Goal: Complete application form: Complete application form

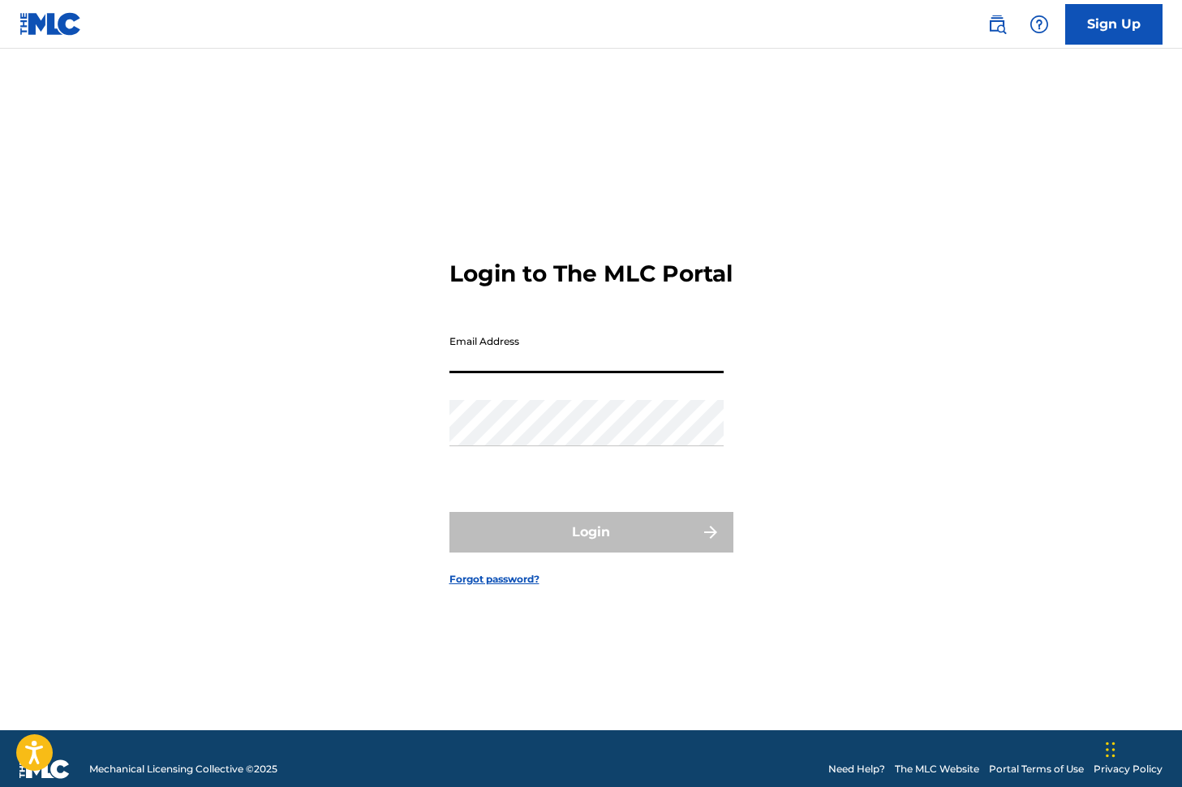
click at [479, 373] on input "Email Address" at bounding box center [586, 350] width 274 height 46
type input "[EMAIL_ADDRESS][DOMAIN_NAME]"
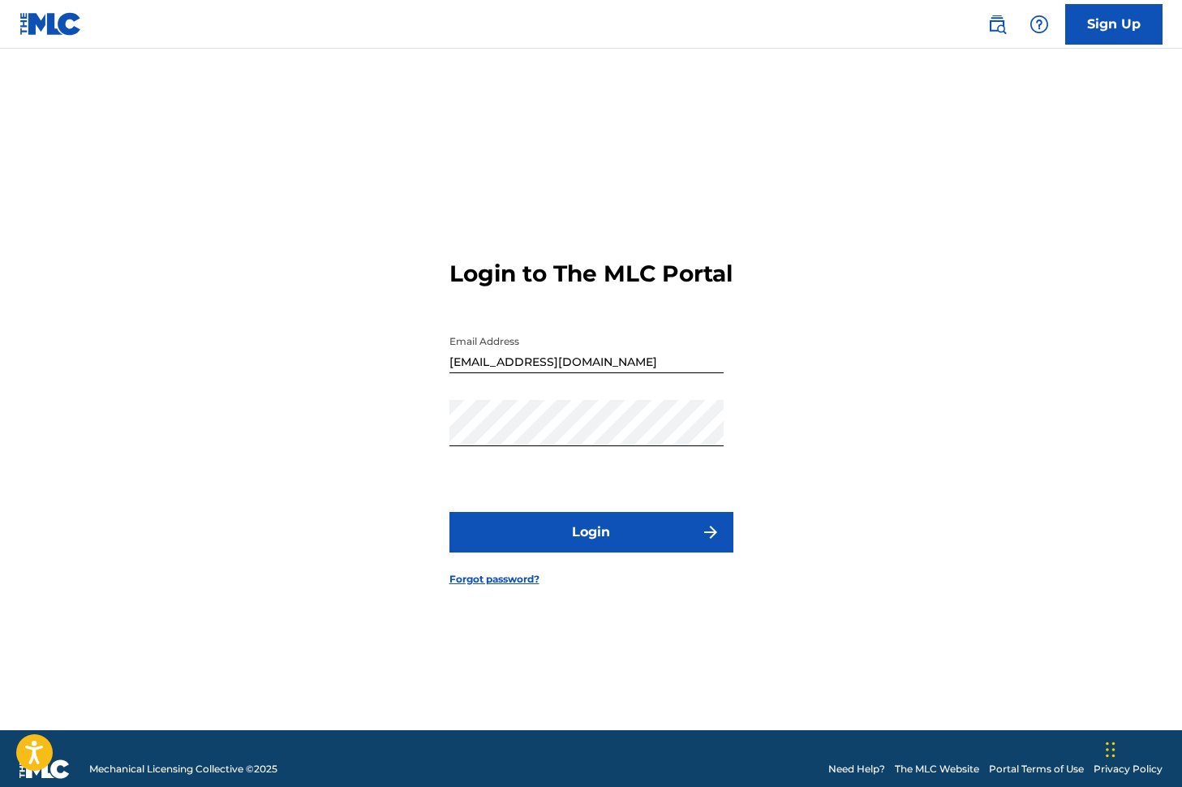
click at [573, 544] on button "Login" at bounding box center [591, 532] width 284 height 41
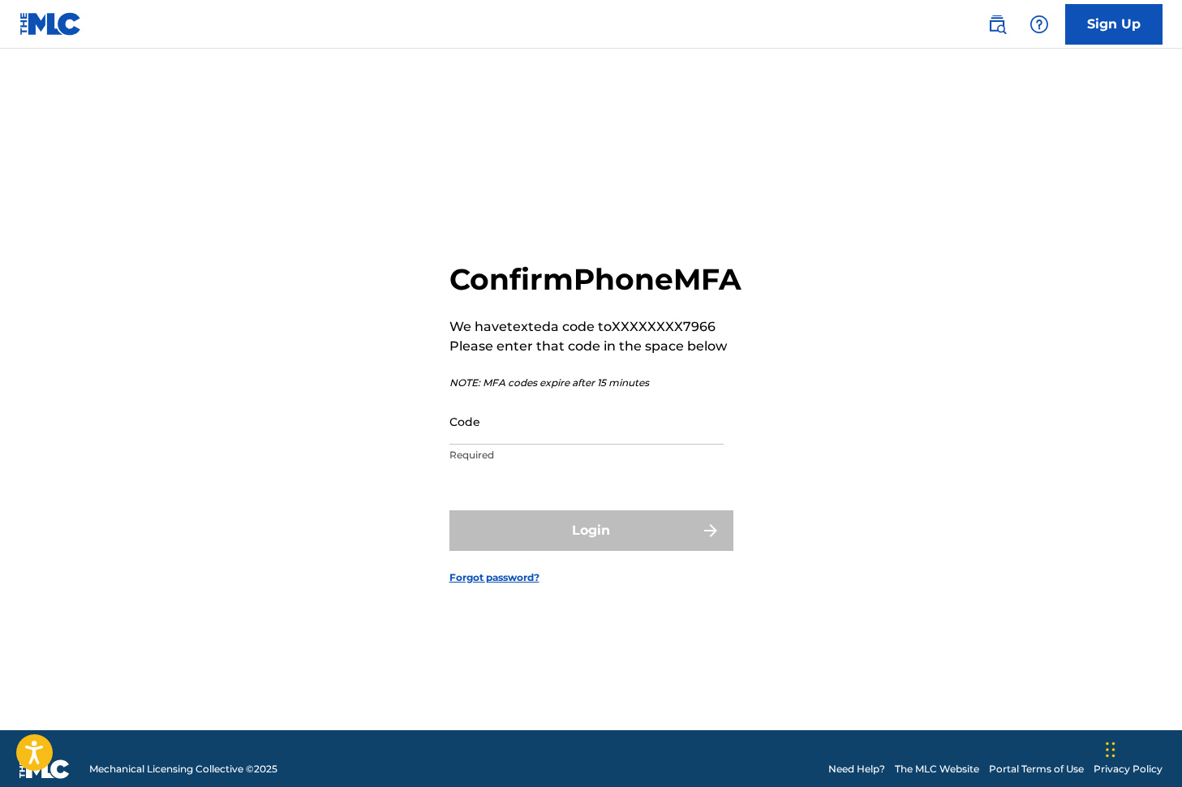
click at [477, 444] on input "Code" at bounding box center [586, 421] width 274 height 46
click at [504, 444] on input "Code" at bounding box center [586, 421] width 274 height 46
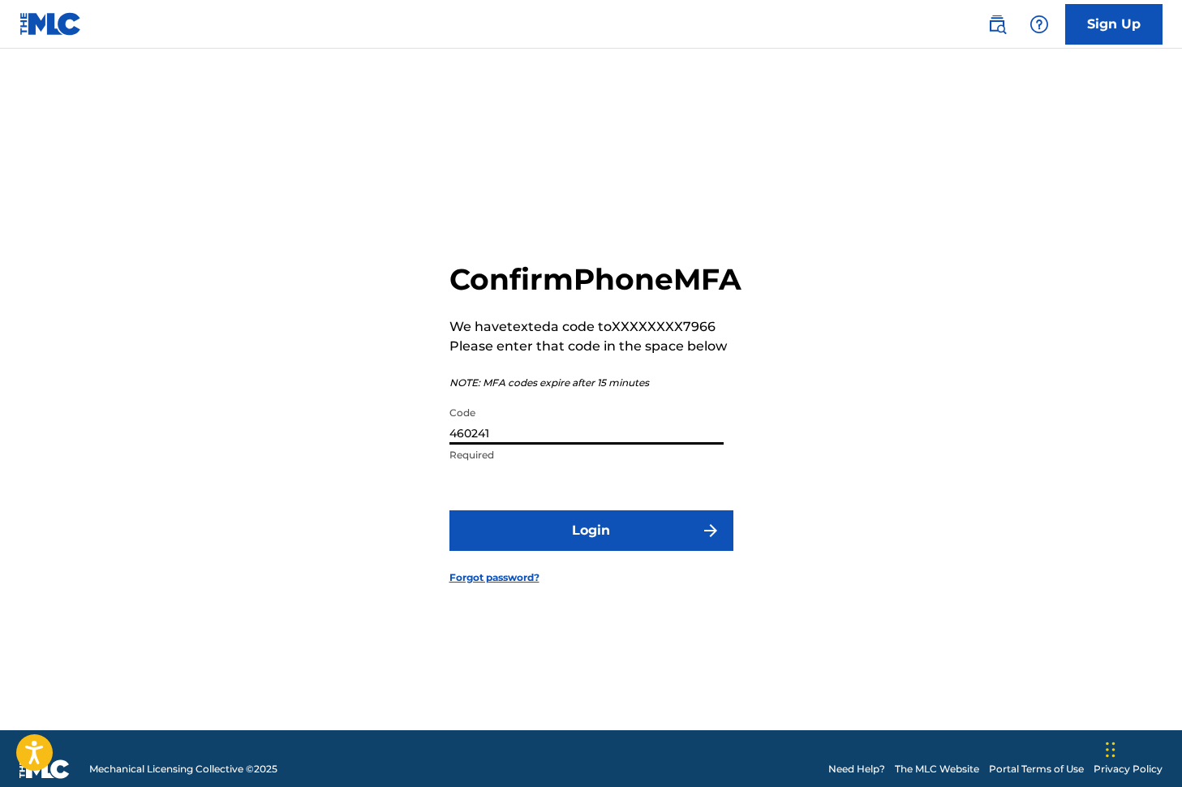
type input "460241"
click at [560, 551] on button "Login" at bounding box center [591, 530] width 284 height 41
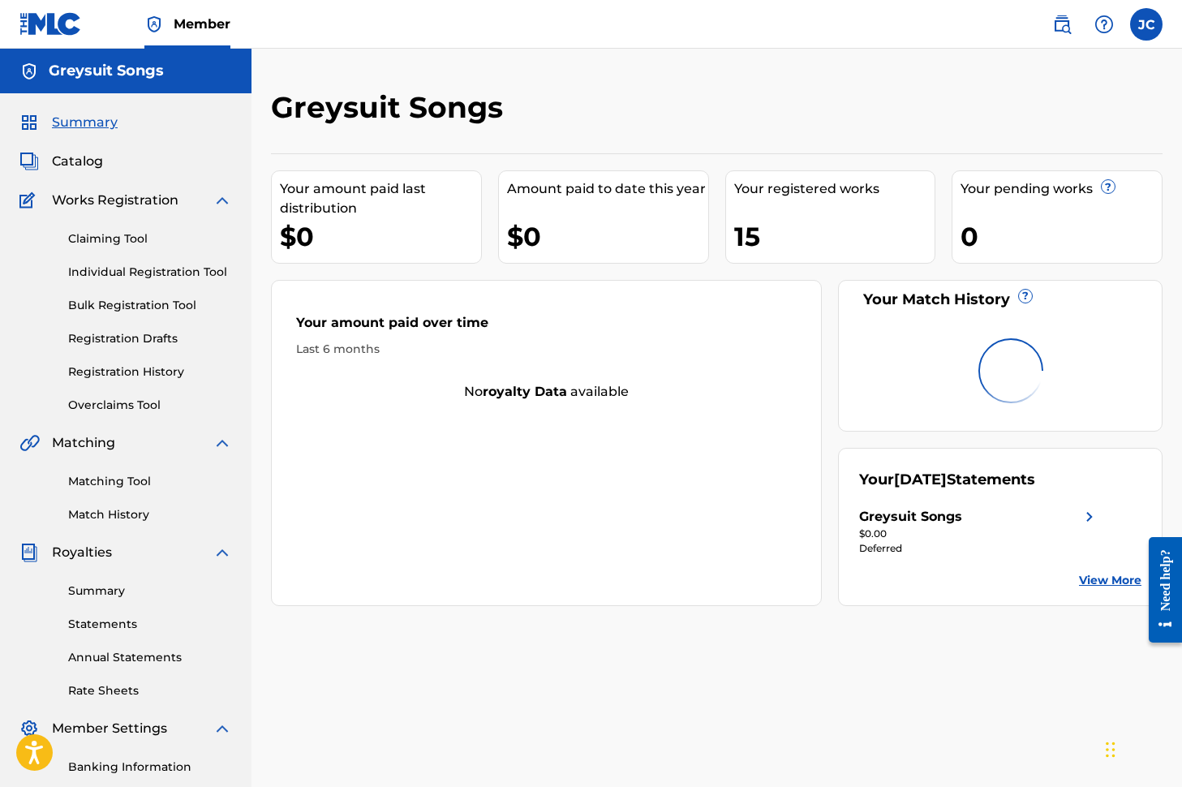
click at [130, 270] on link "Individual Registration Tool" at bounding box center [150, 272] width 164 height 17
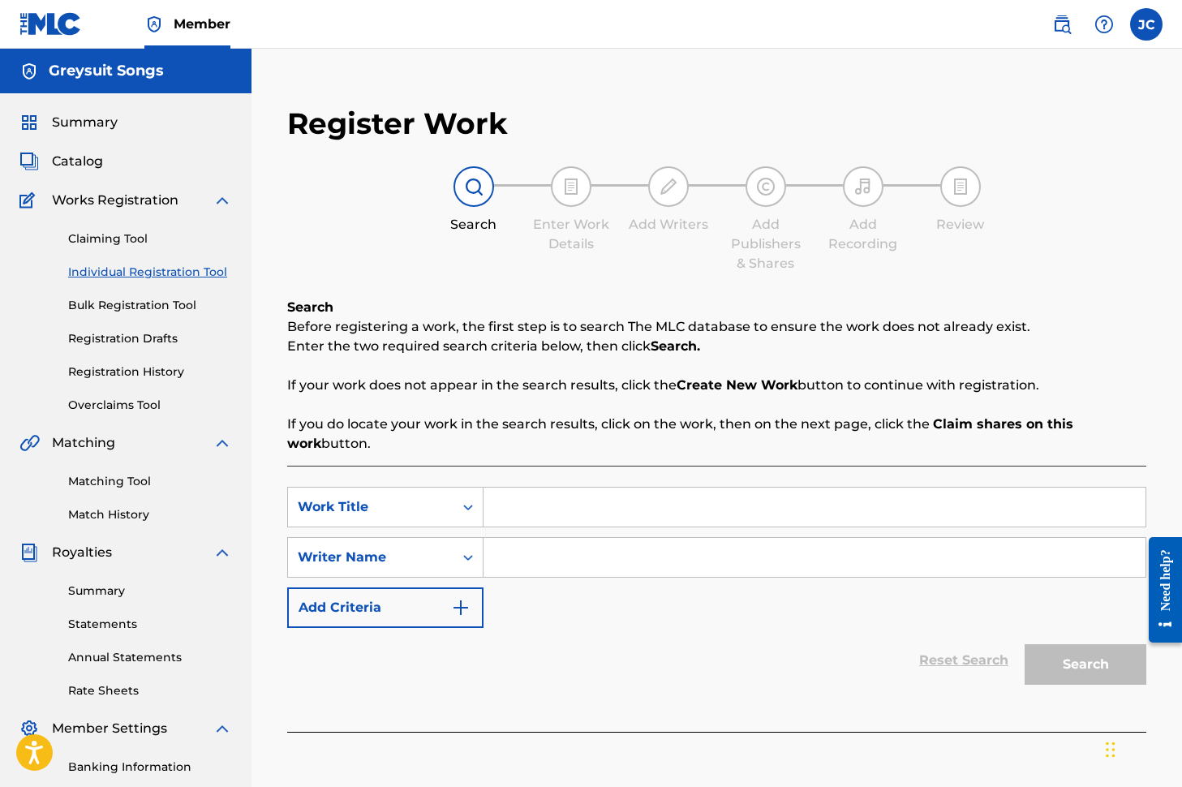
click at [524, 507] on input "Search Form" at bounding box center [814, 506] width 662 height 39
type input "Alpaca"
click at [551, 558] on input "Search Form" at bounding box center [814, 557] width 662 height 39
type input "[PERSON_NAME]"
click at [1080, 660] on button "Search" at bounding box center [1085, 664] width 122 height 41
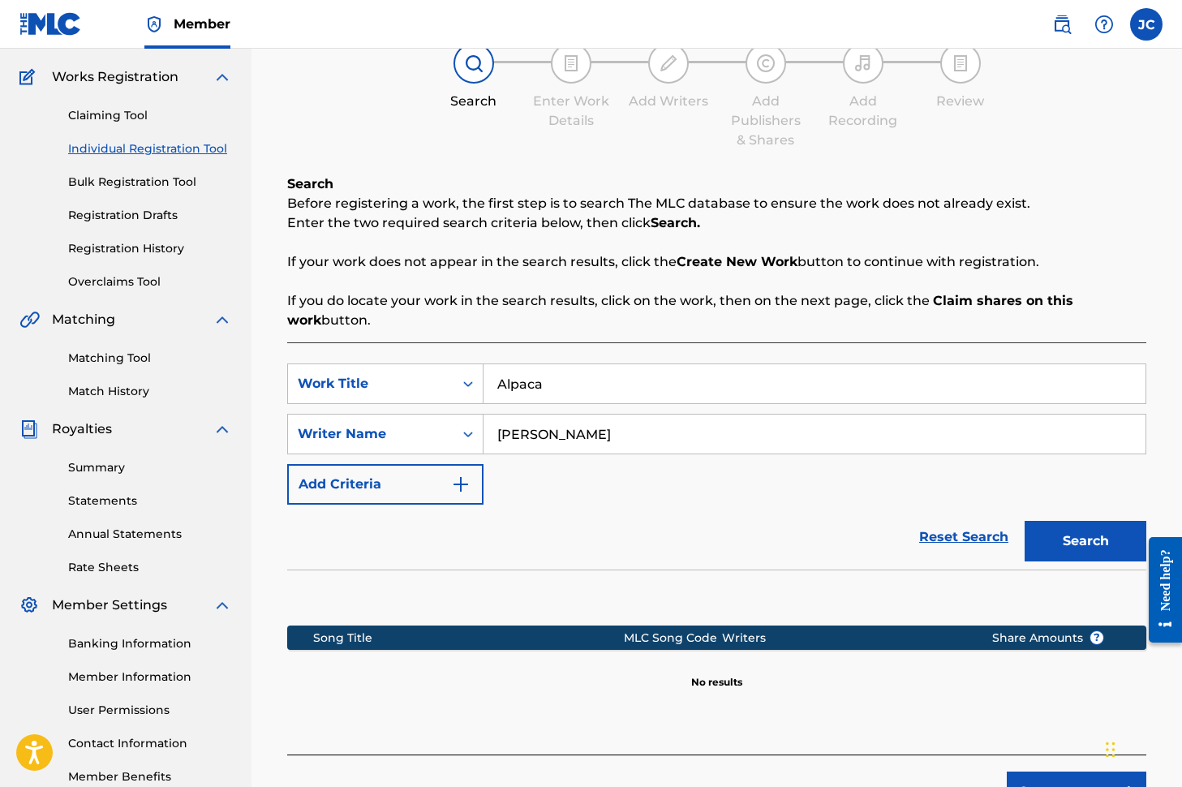
scroll to position [242, 0]
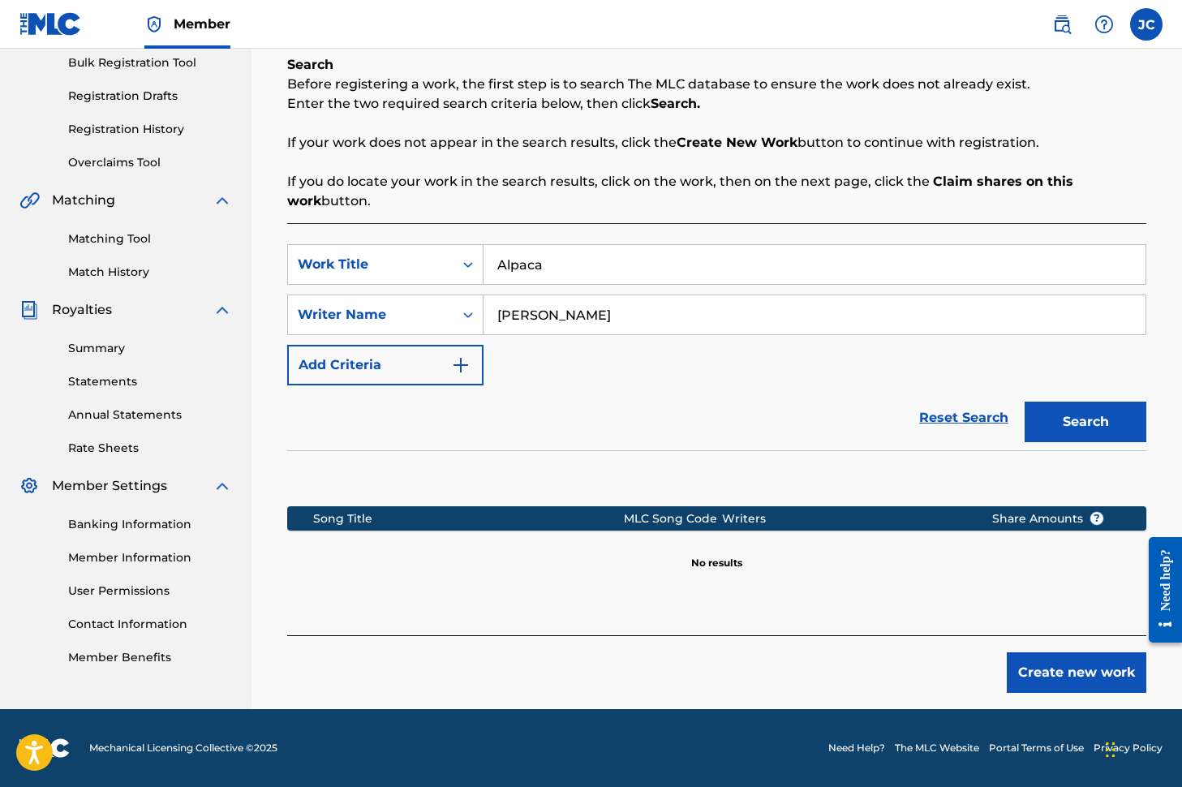
click at [1046, 671] on button "Create new work" at bounding box center [1075, 672] width 139 height 41
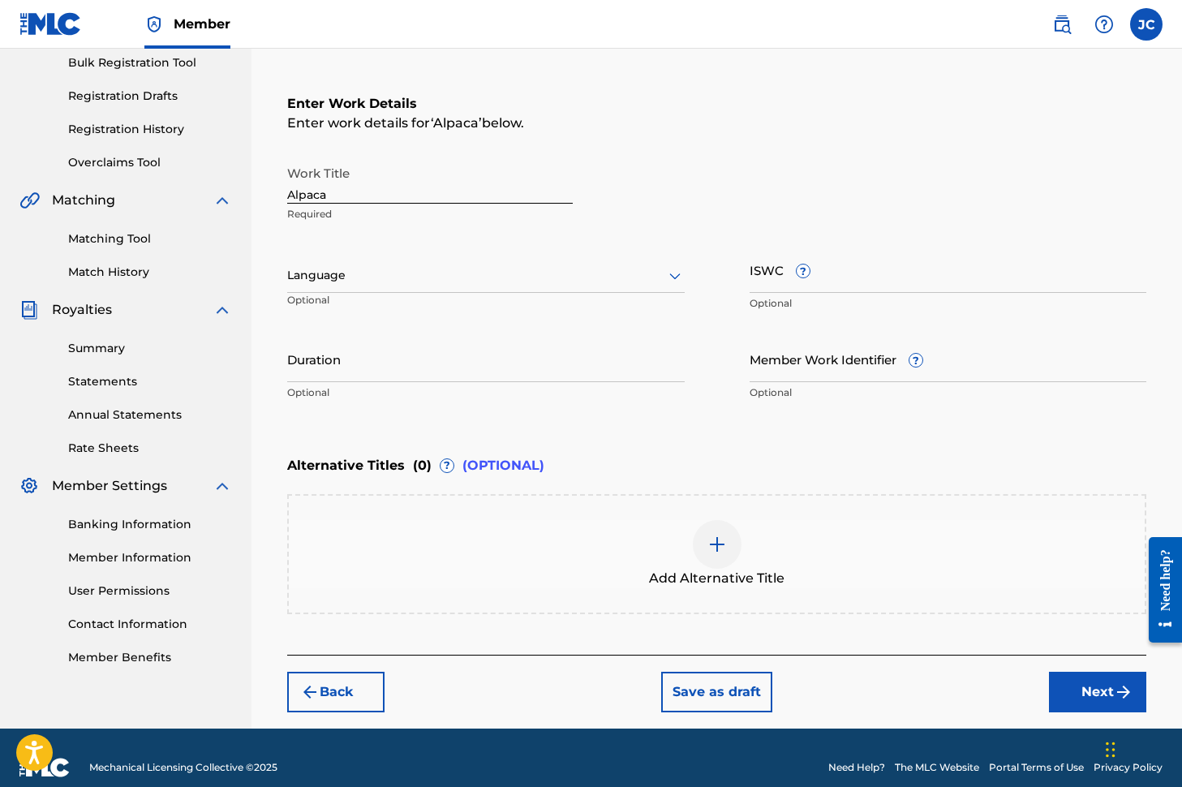
click at [786, 297] on p "Optional" at bounding box center [947, 303] width 397 height 15
click at [771, 283] on input "ISWC ?" at bounding box center [947, 270] width 397 height 46
paste input "T3344144981"
type input "T3344144981"
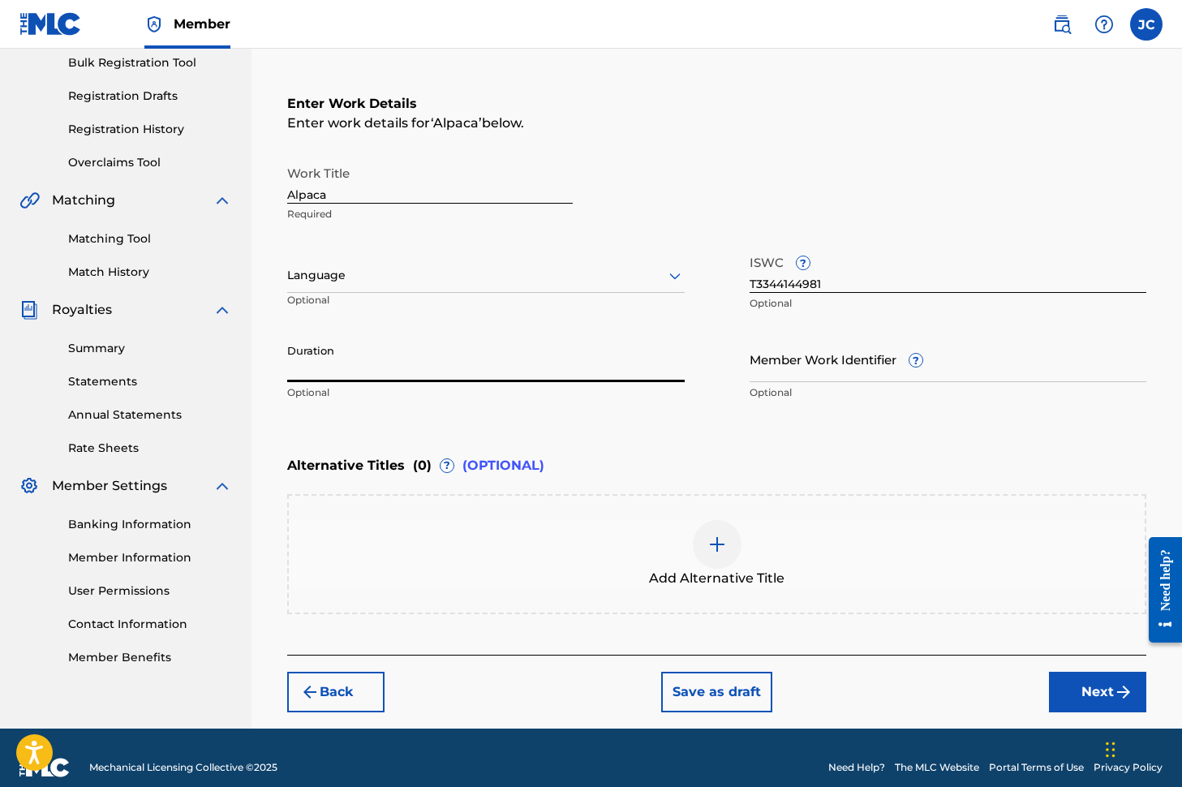
click at [410, 371] on input "Duration" at bounding box center [485, 359] width 397 height 46
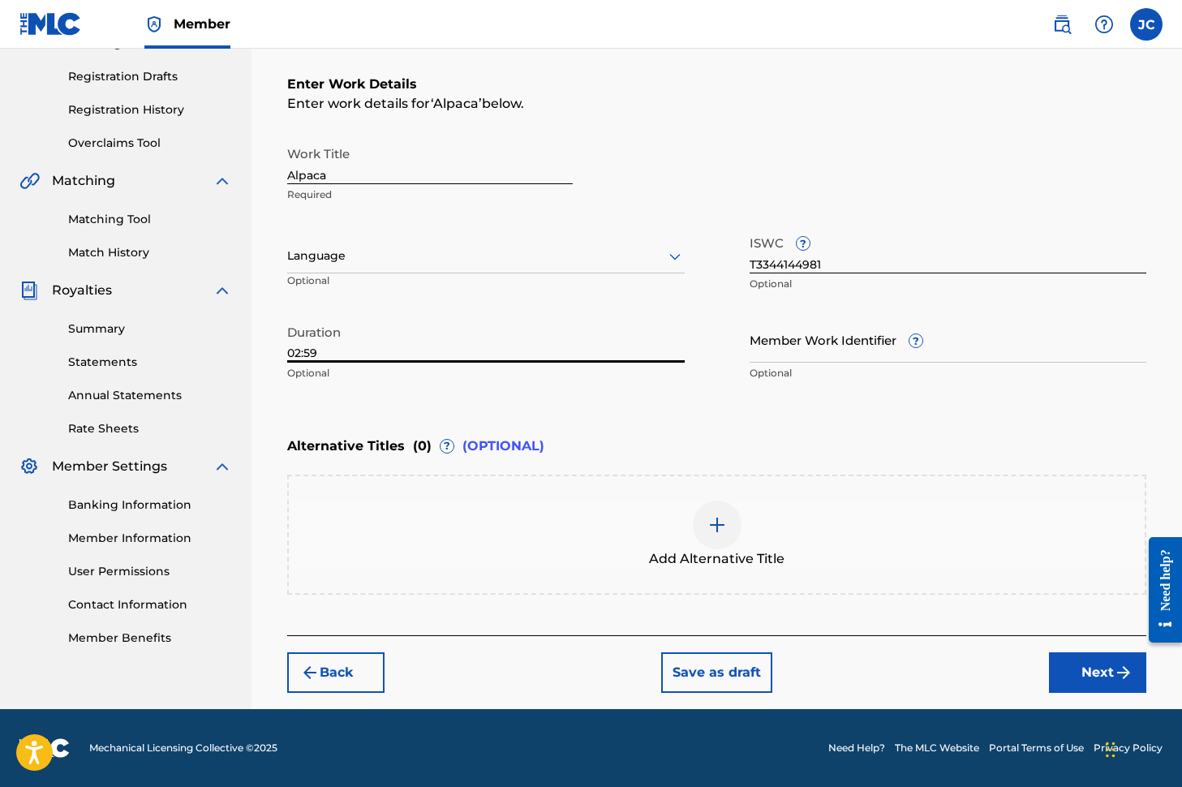
type input "02:59"
click at [1079, 678] on button "Next" at bounding box center [1097, 672] width 97 height 41
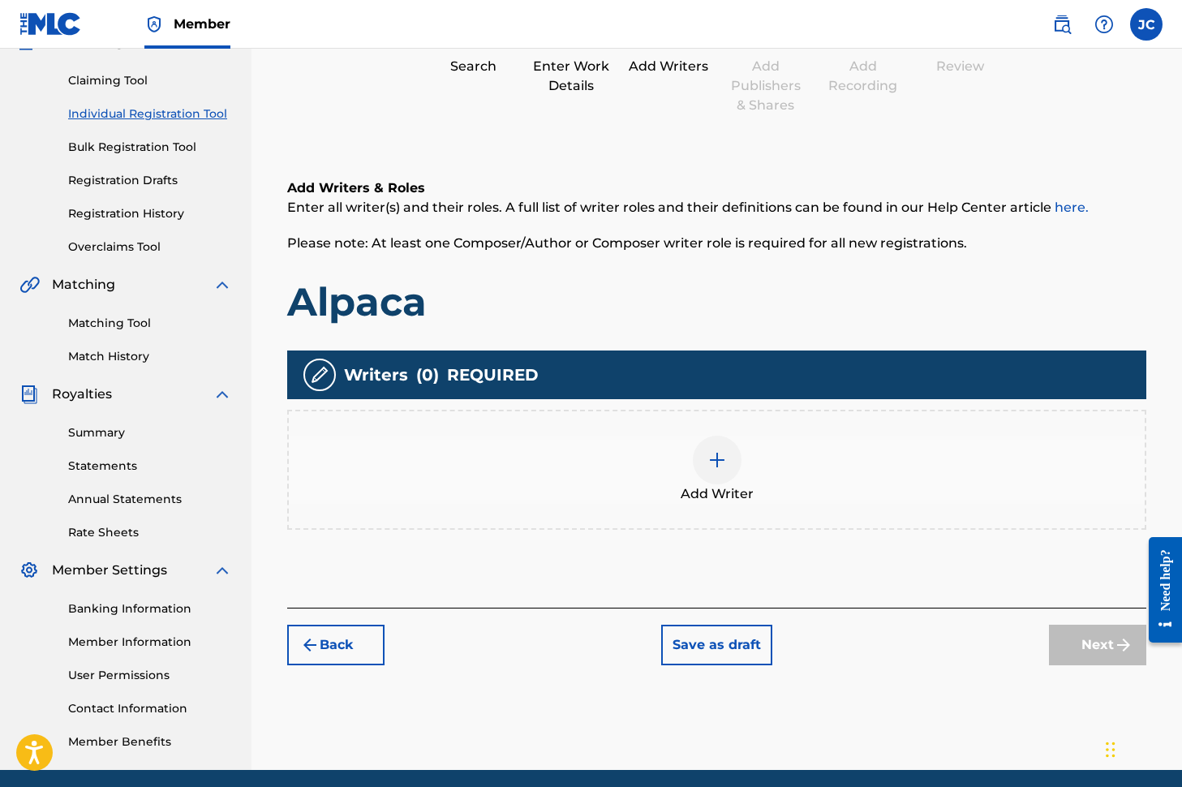
scroll to position [165, 0]
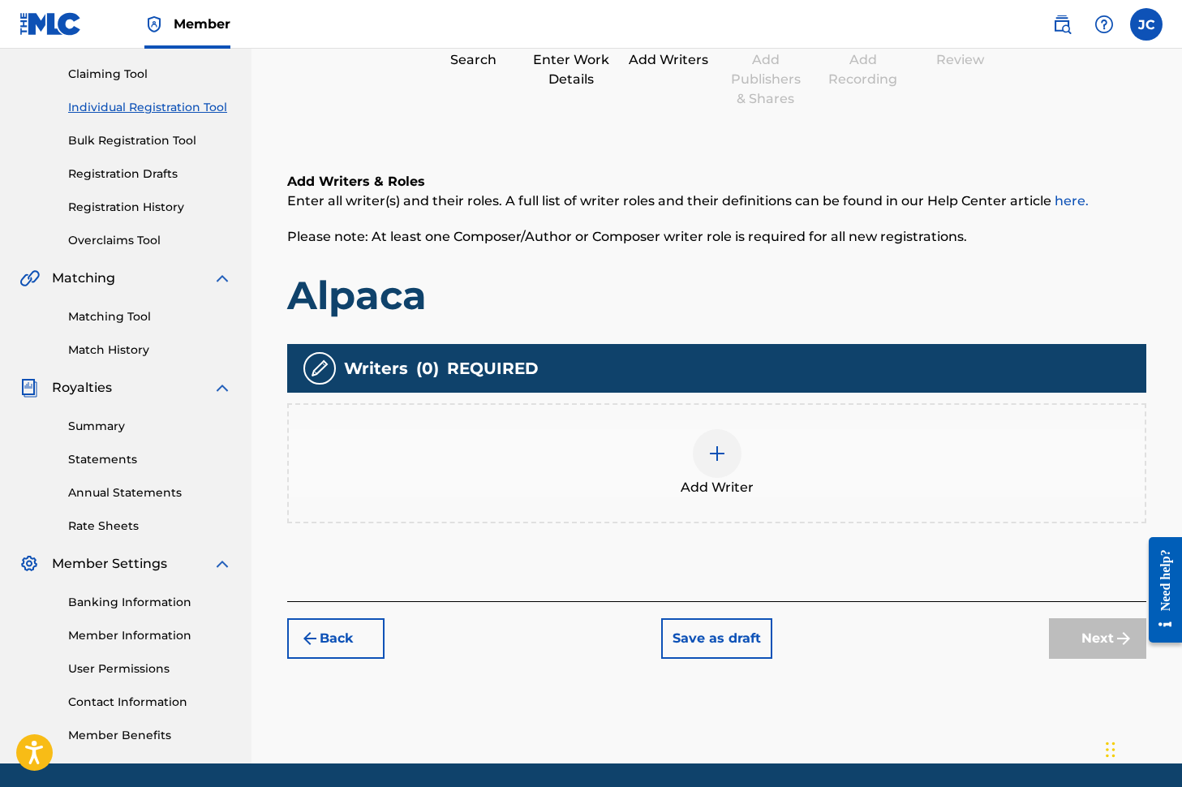
click at [715, 455] on img at bounding box center [716, 453] width 19 height 19
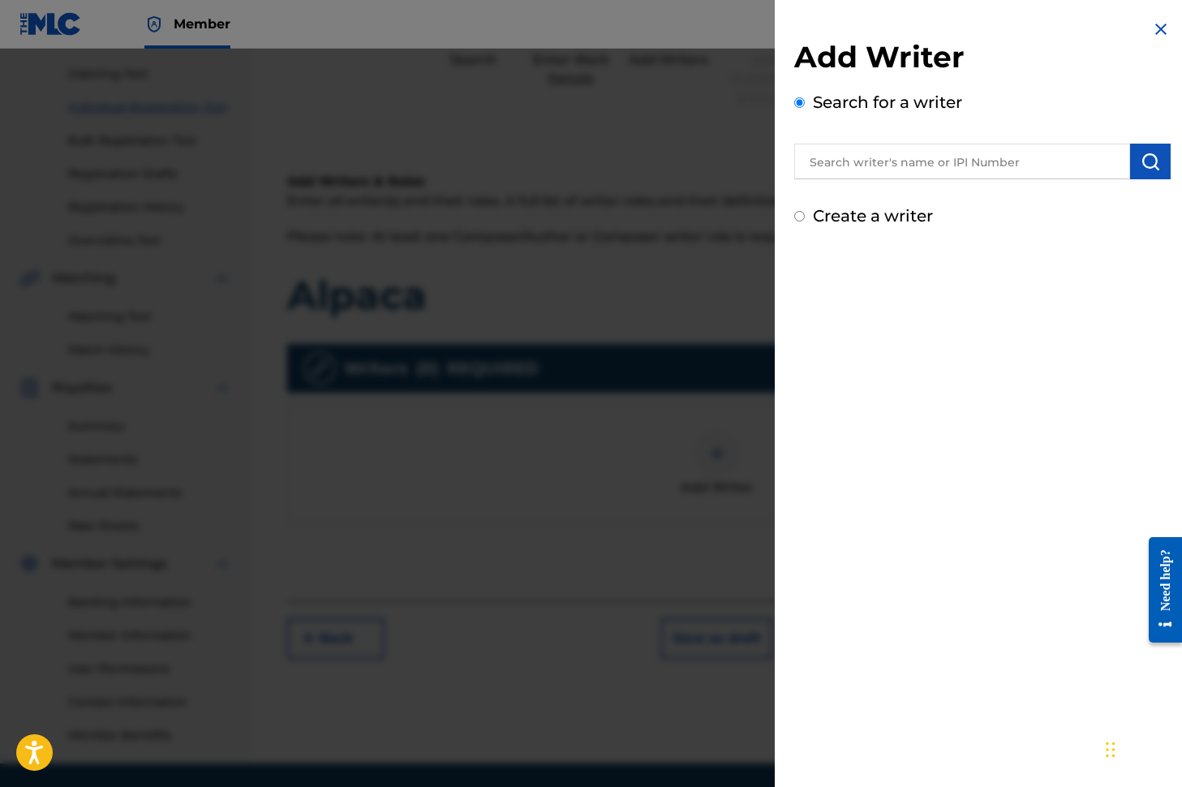
click at [837, 160] on input "text" at bounding box center [962, 162] width 336 height 36
type input "[PERSON_NAME]"
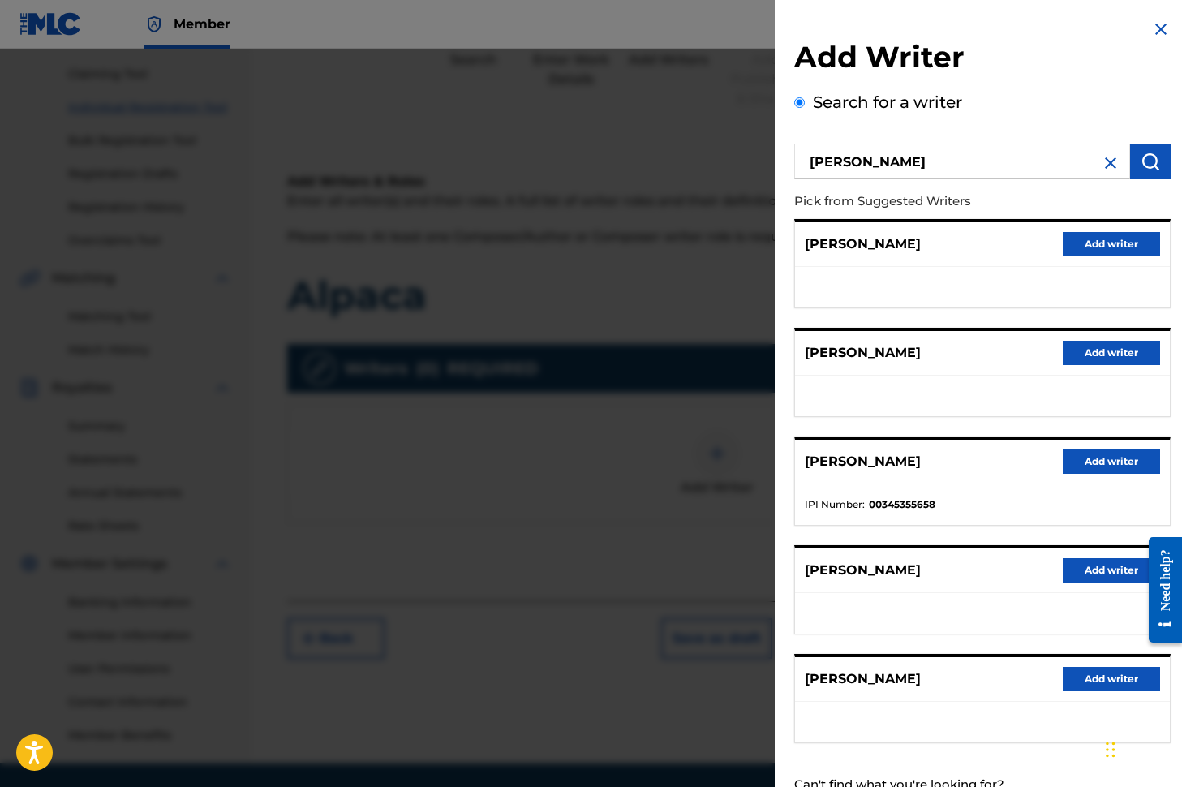
click at [1091, 461] on button "Add writer" at bounding box center [1110, 461] width 97 height 24
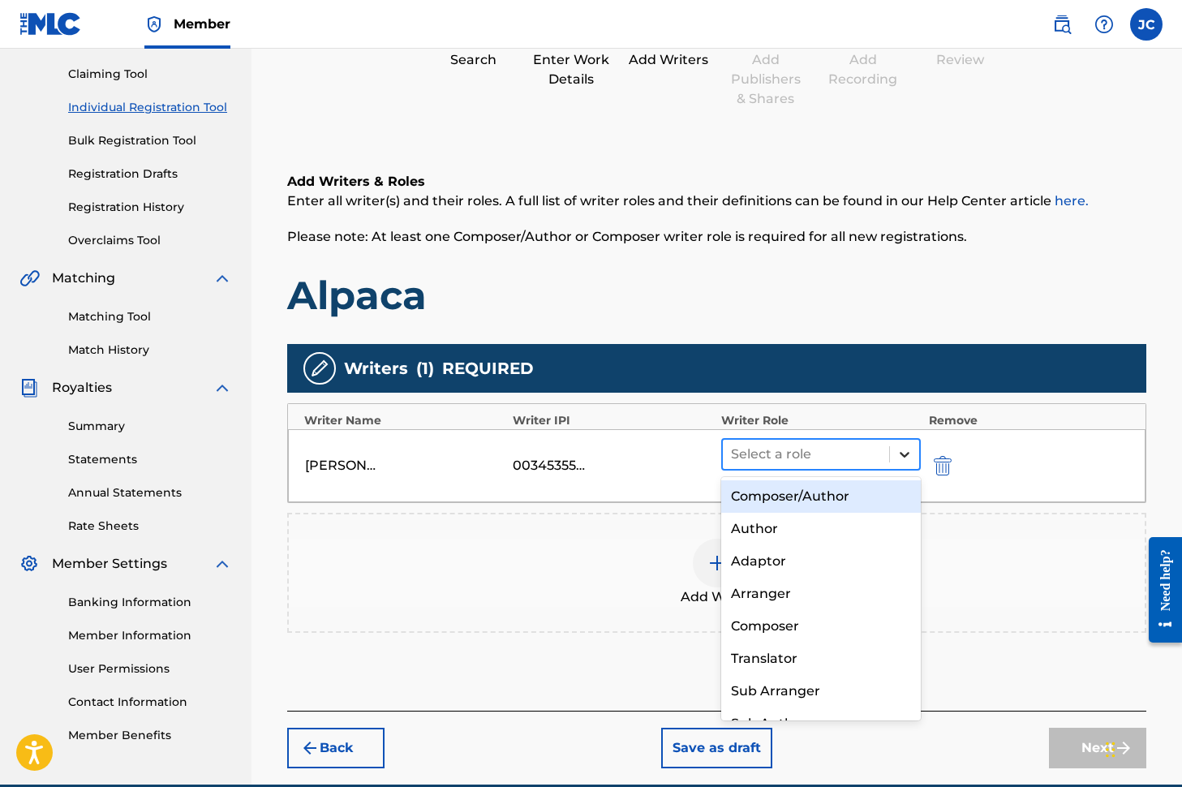
click at [905, 453] on icon at bounding box center [904, 455] width 10 height 6
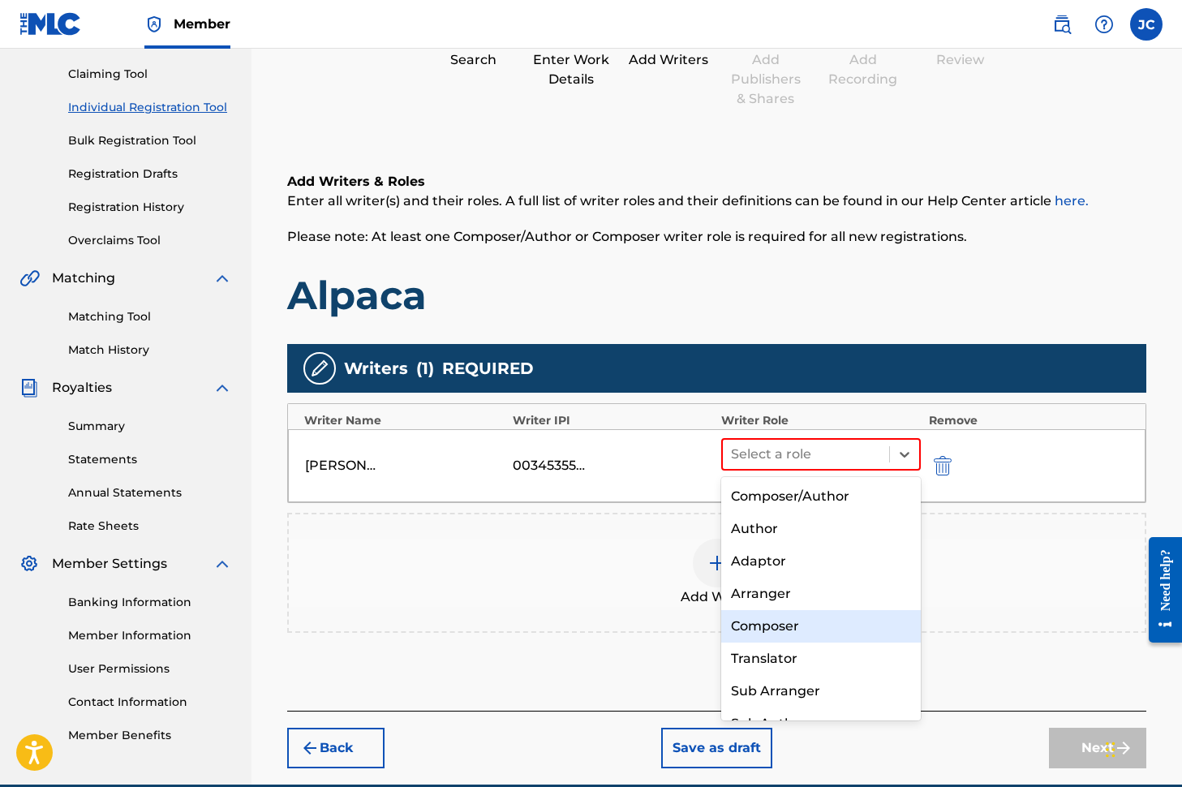
click at [770, 623] on div "Composer" at bounding box center [821, 626] width 200 height 32
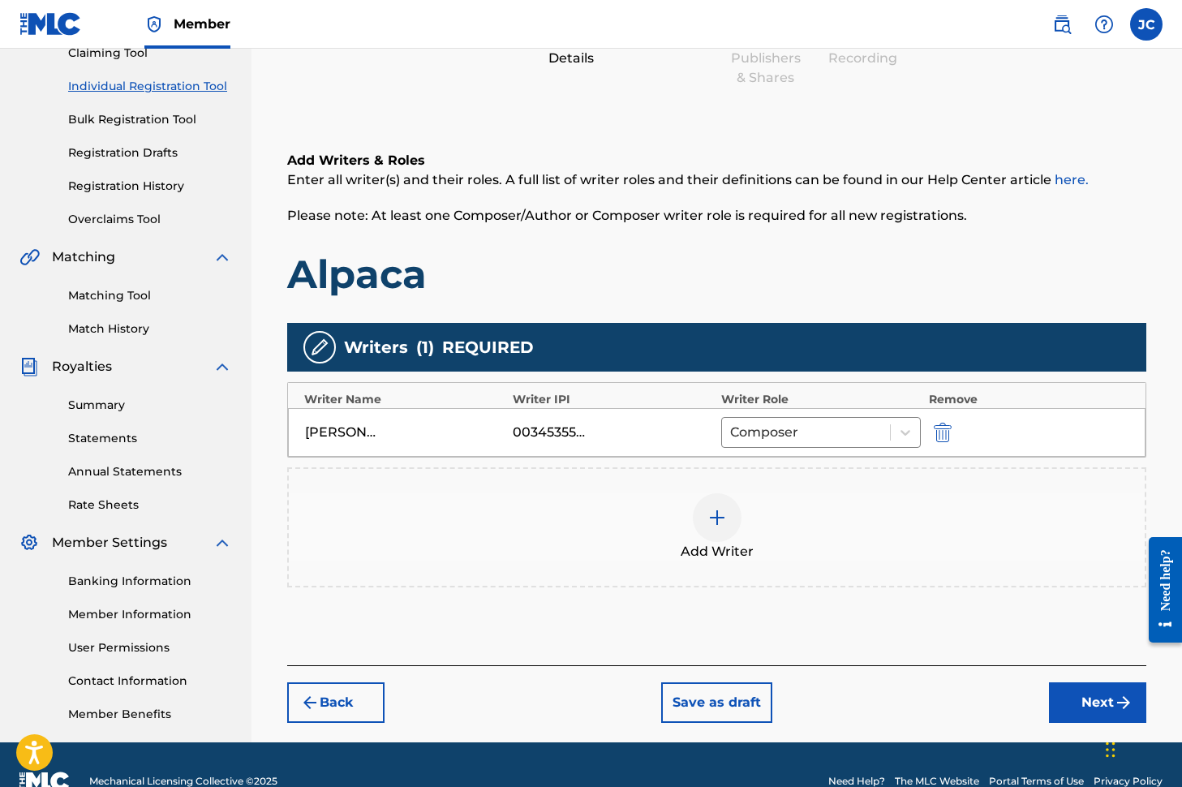
scroll to position [219, 0]
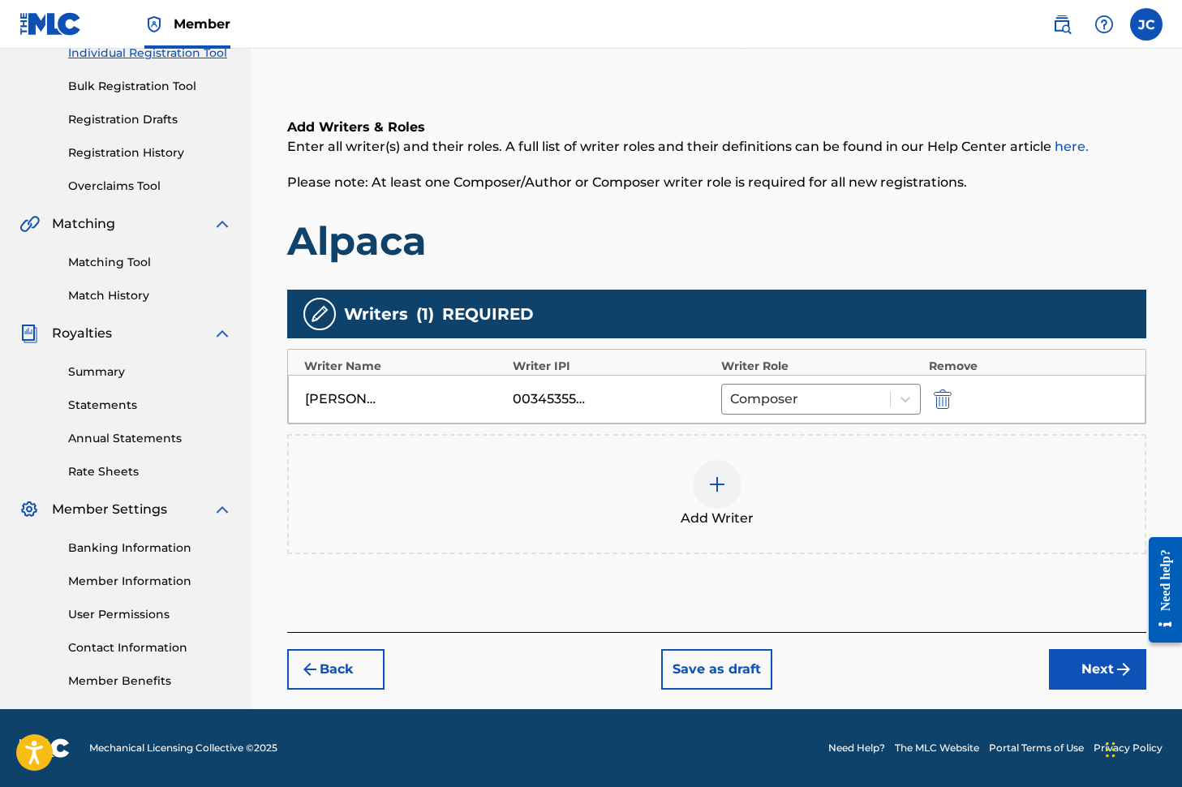
click at [1094, 670] on button "Next" at bounding box center [1097, 669] width 97 height 41
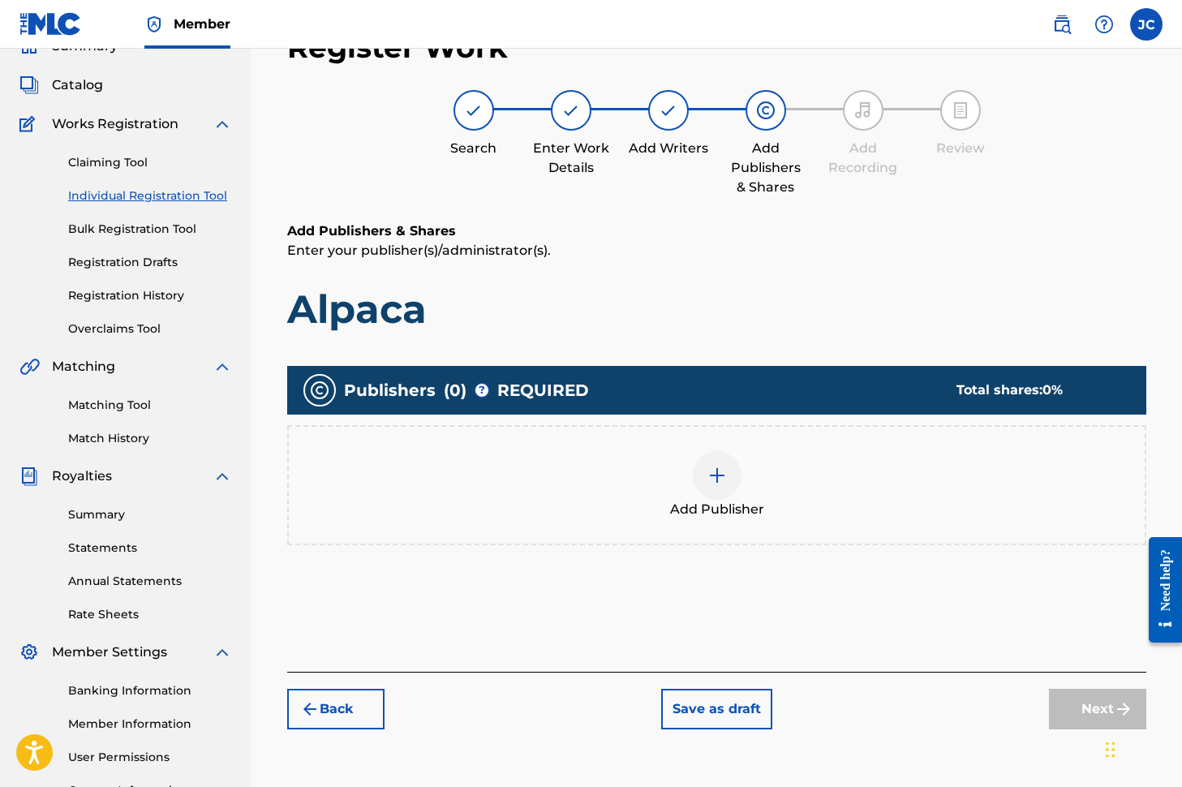
scroll to position [73, 0]
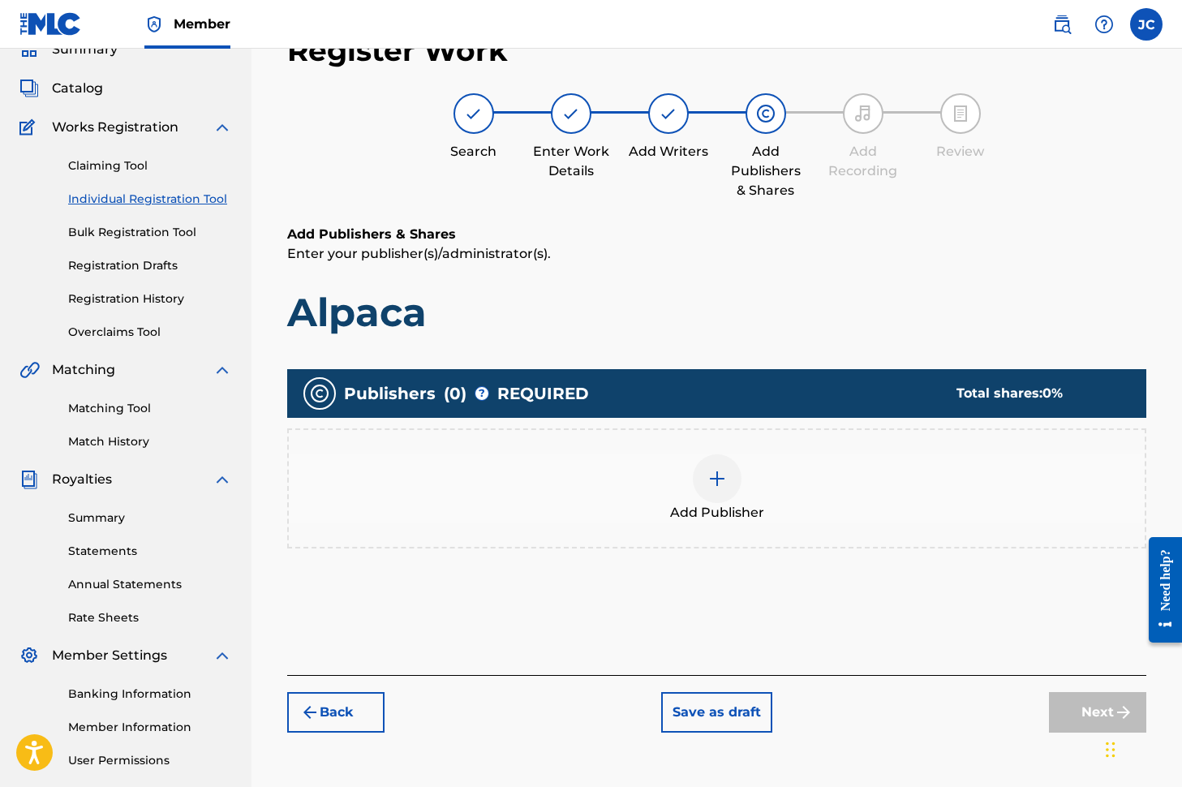
click at [721, 479] on img at bounding box center [716, 478] width 19 height 19
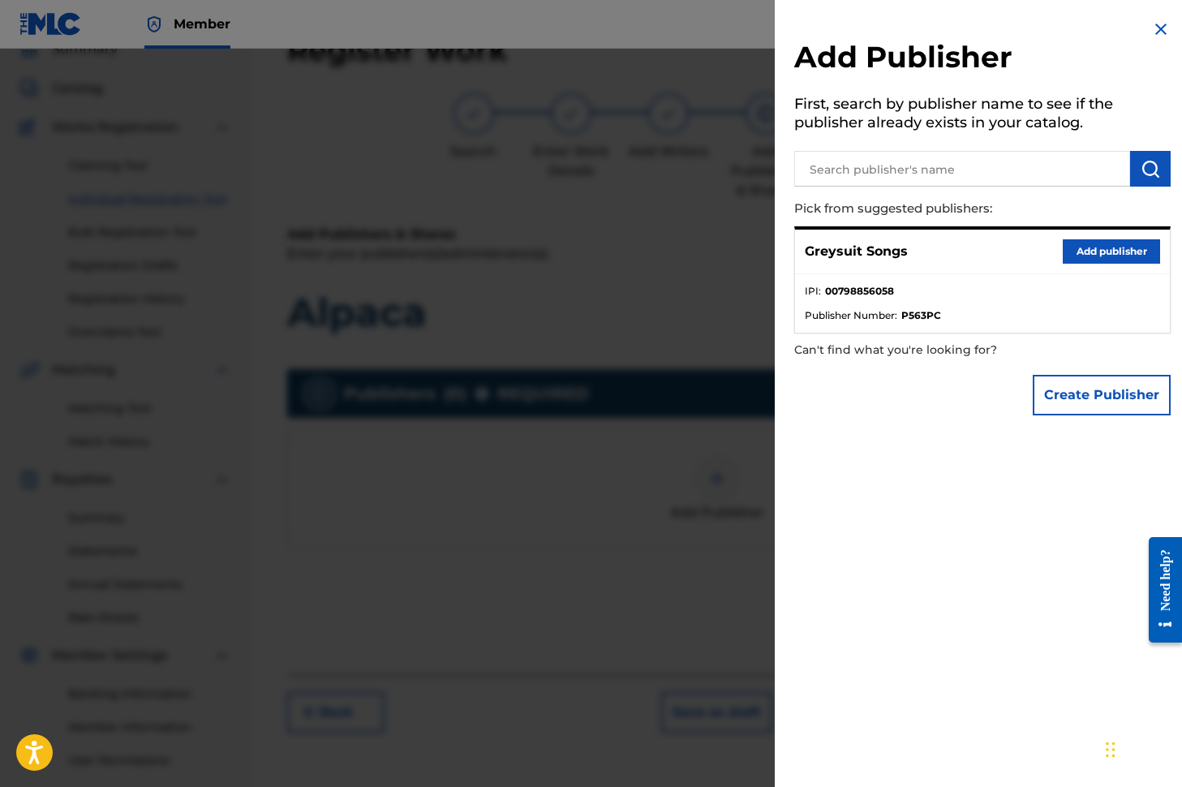
click at [1101, 252] on button "Add publisher" at bounding box center [1110, 251] width 97 height 24
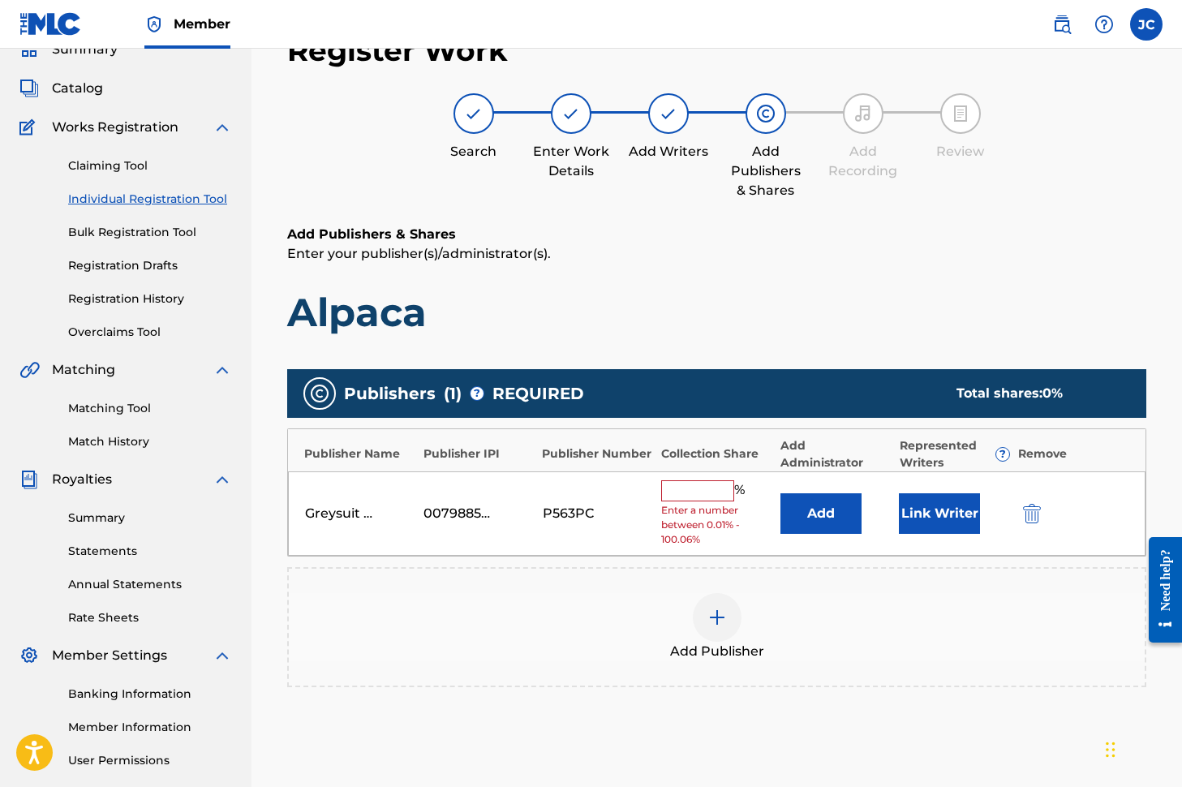
click at [680, 499] on input "text" at bounding box center [697, 490] width 73 height 21
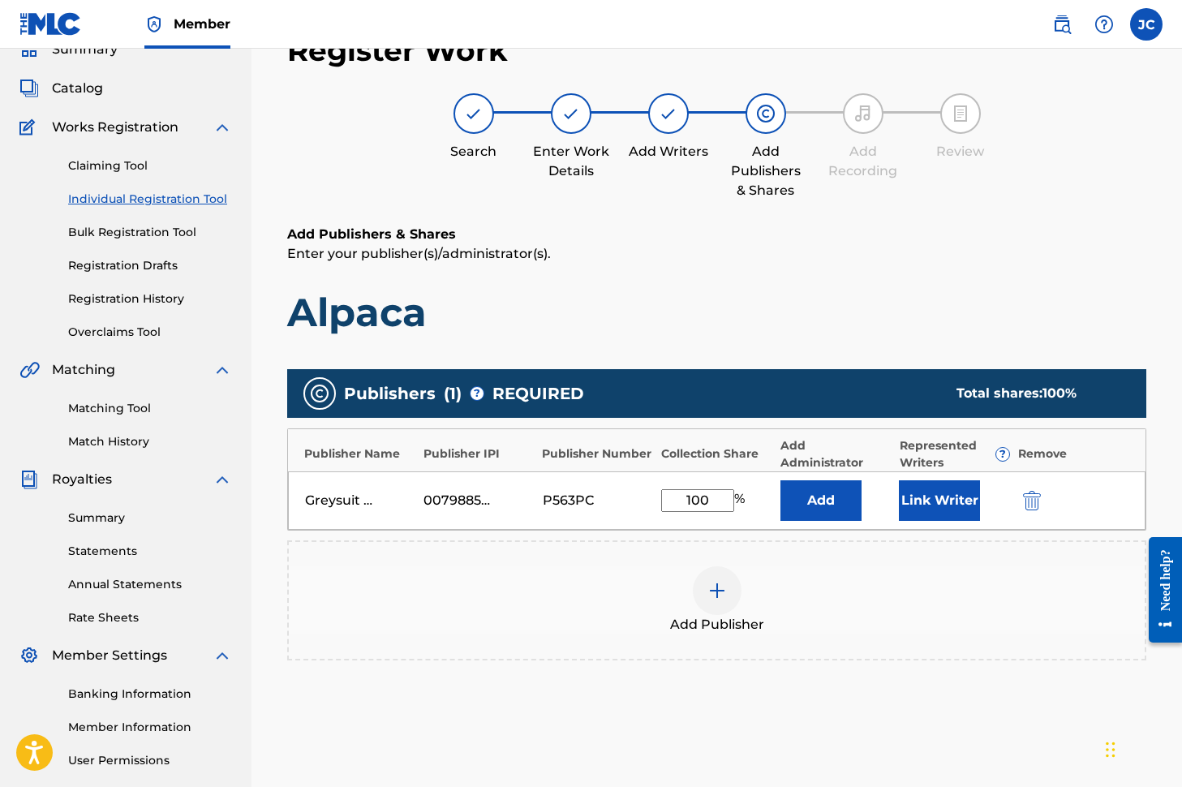
type input "100"
click at [780, 480] on button "Add" at bounding box center [820, 500] width 81 height 41
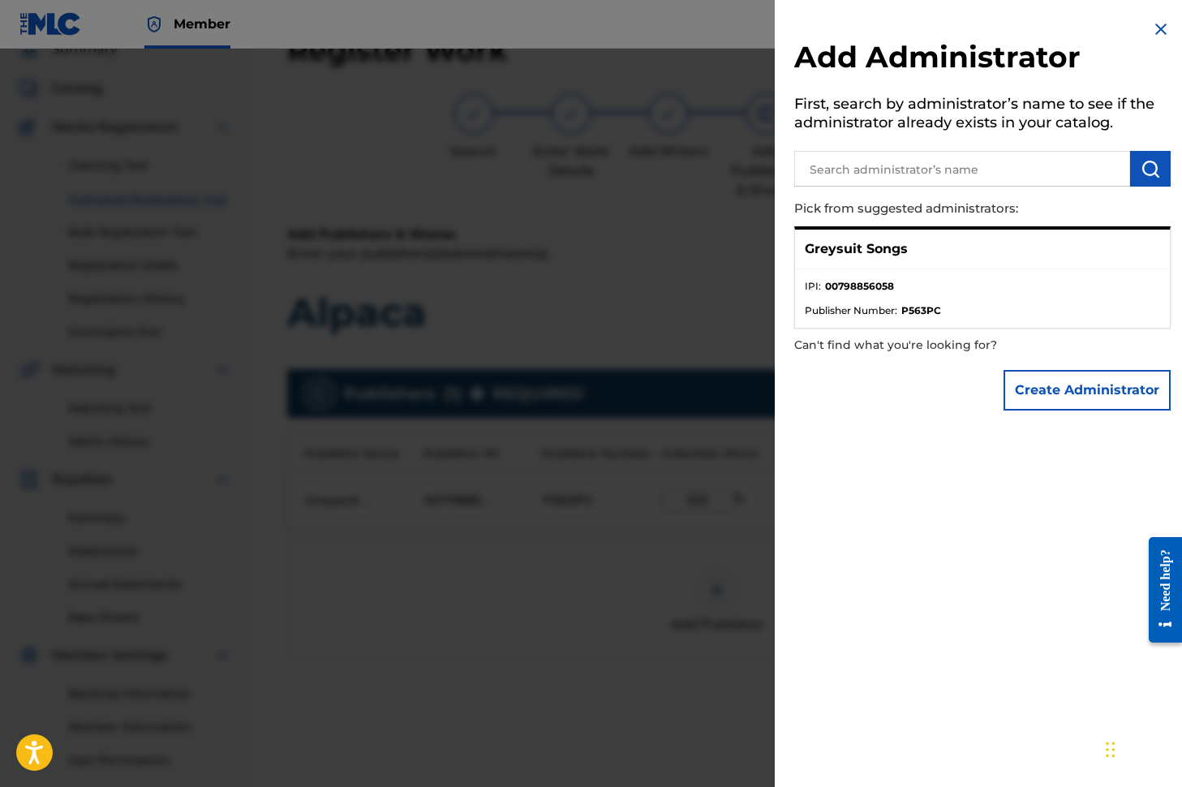
click at [1153, 28] on img at bounding box center [1160, 28] width 19 height 19
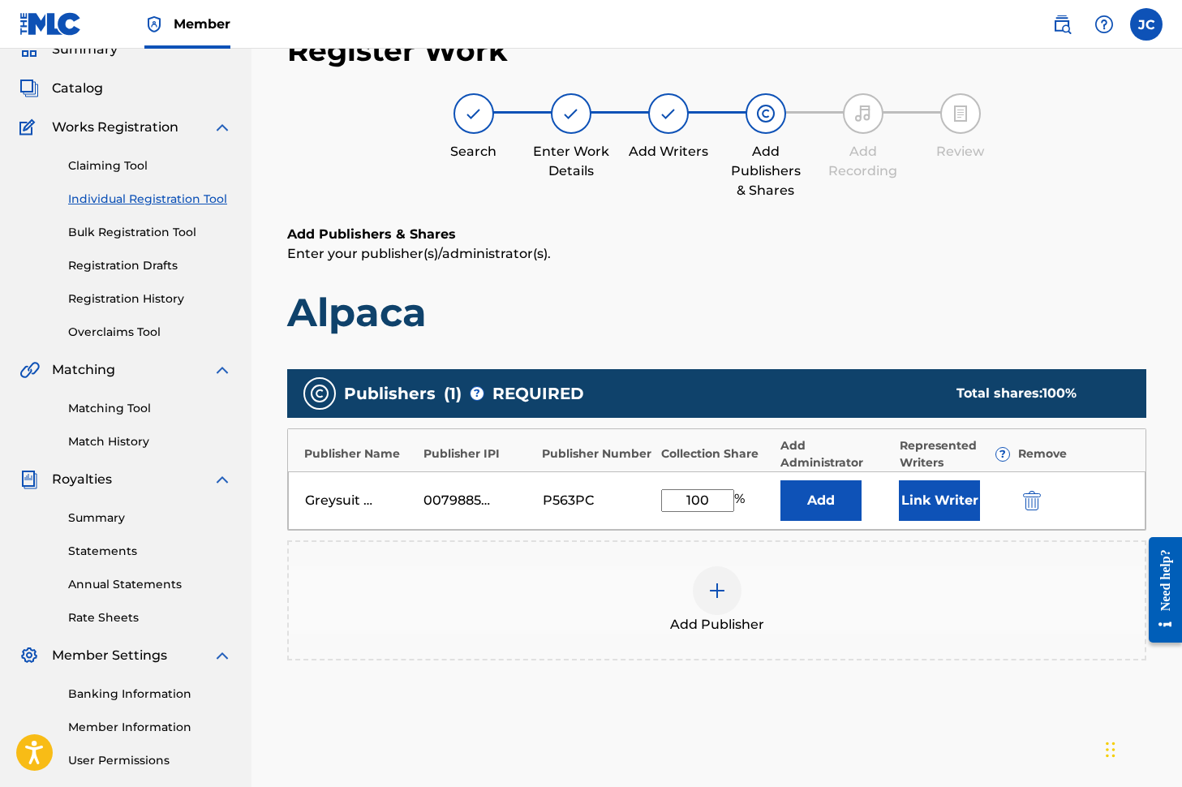
click at [929, 501] on button "Link Writer" at bounding box center [939, 500] width 81 height 41
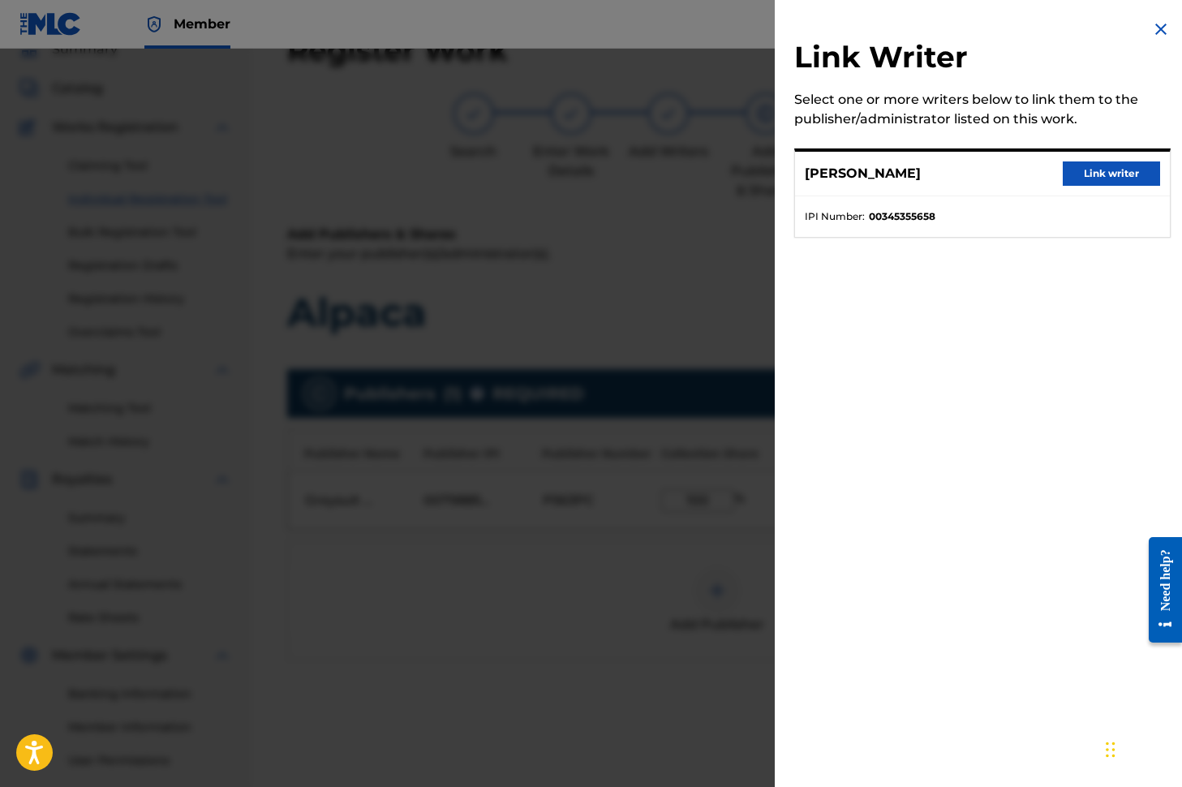
click at [1106, 175] on button "Link writer" at bounding box center [1110, 173] width 97 height 24
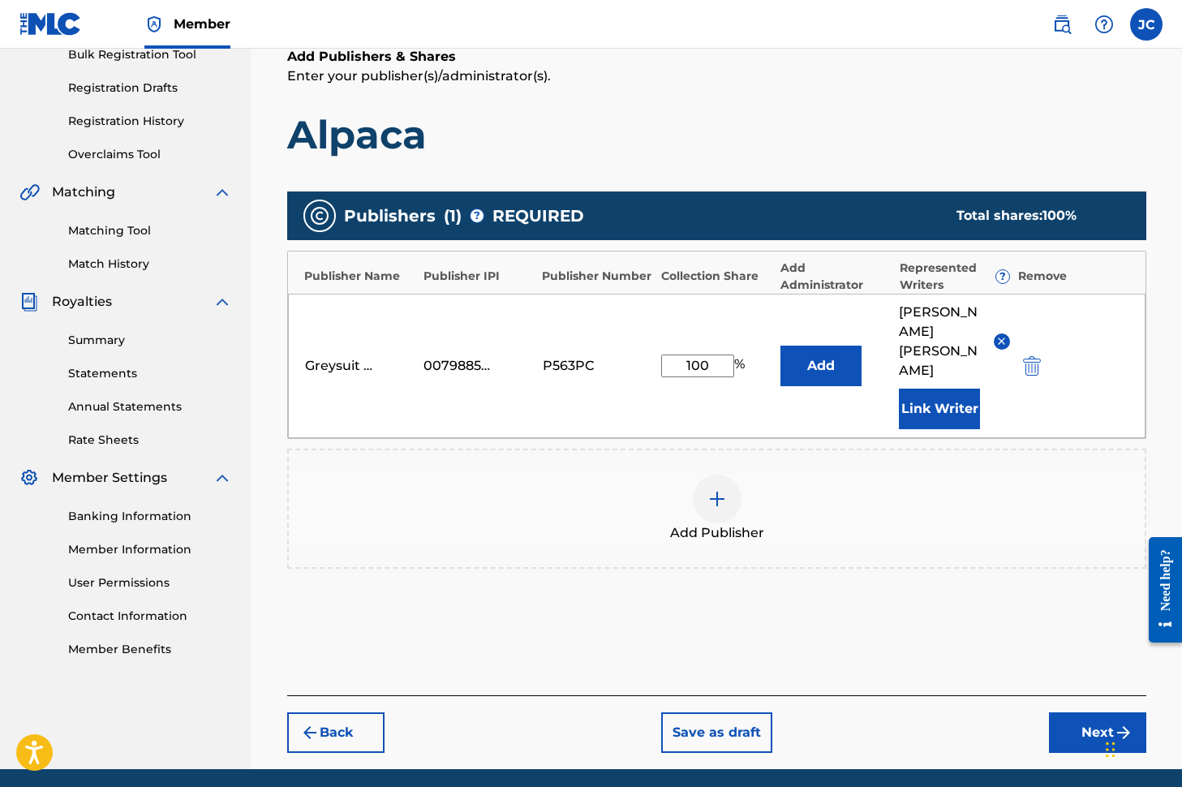
scroll to position [291, 0]
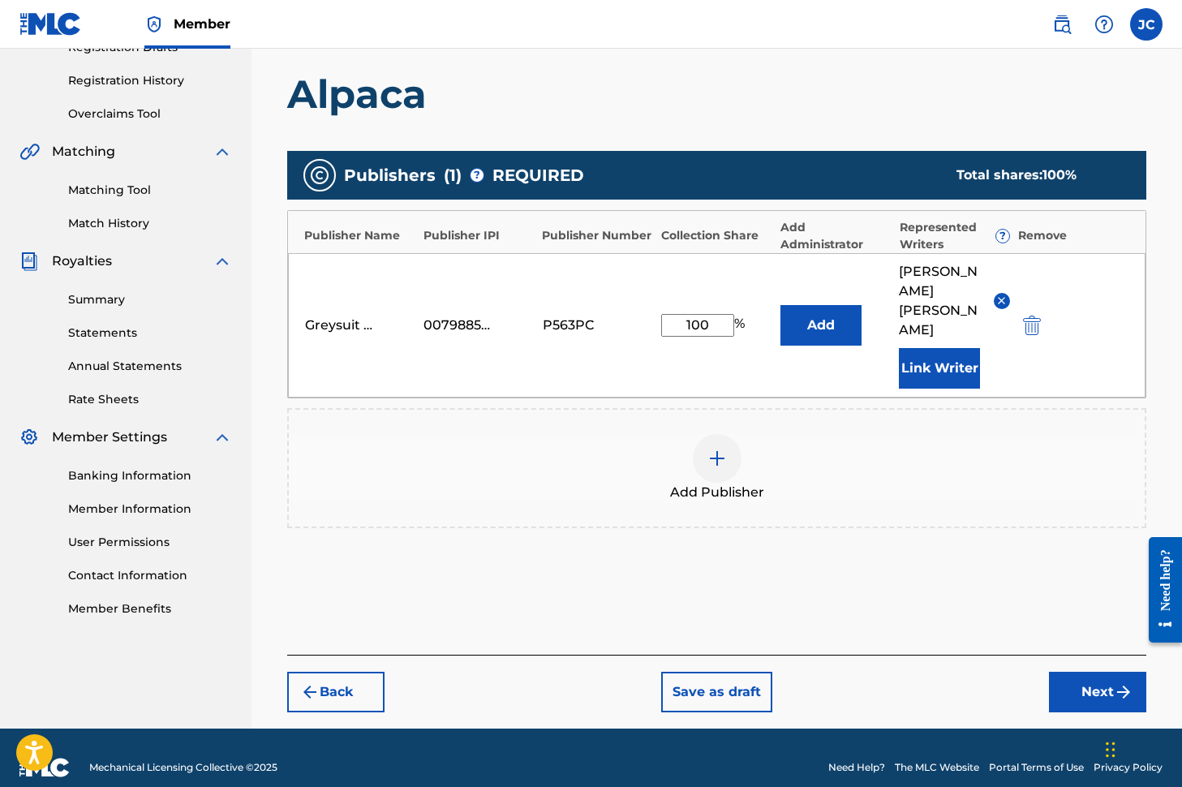
click at [1084, 672] on button "Next" at bounding box center [1097, 692] width 97 height 41
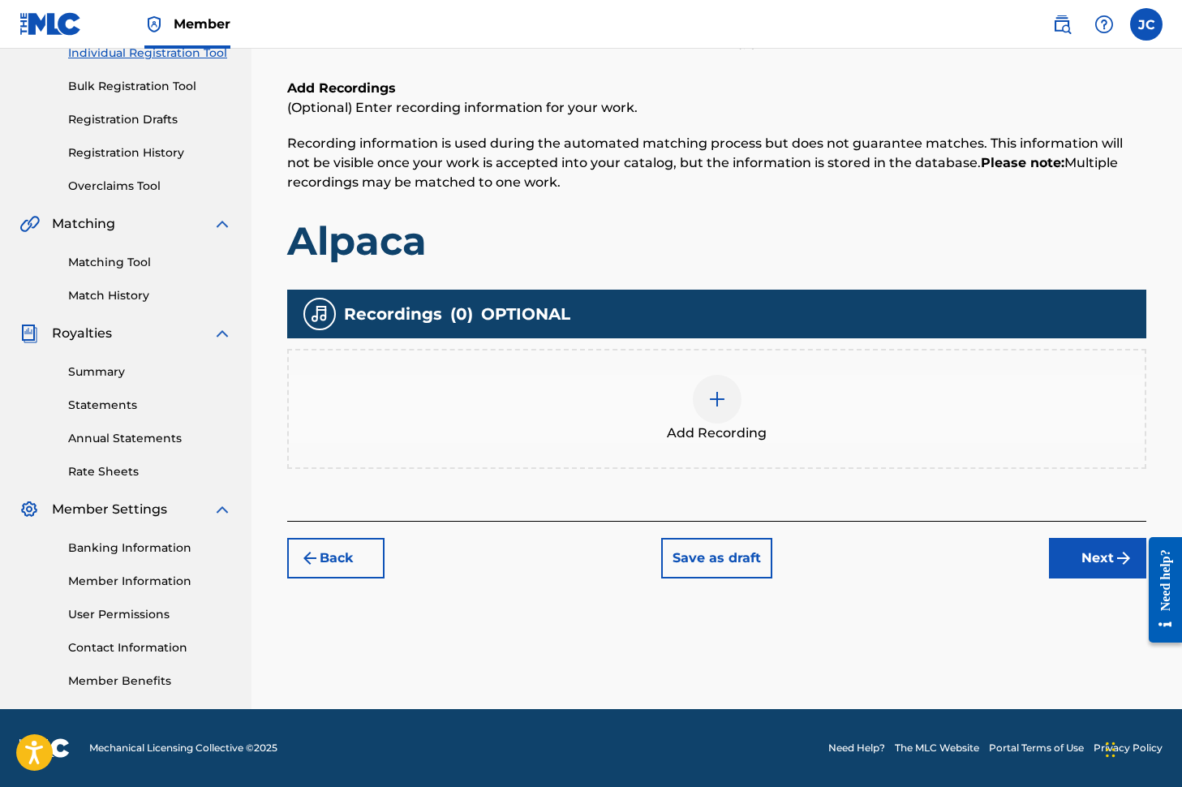
scroll to position [73, 0]
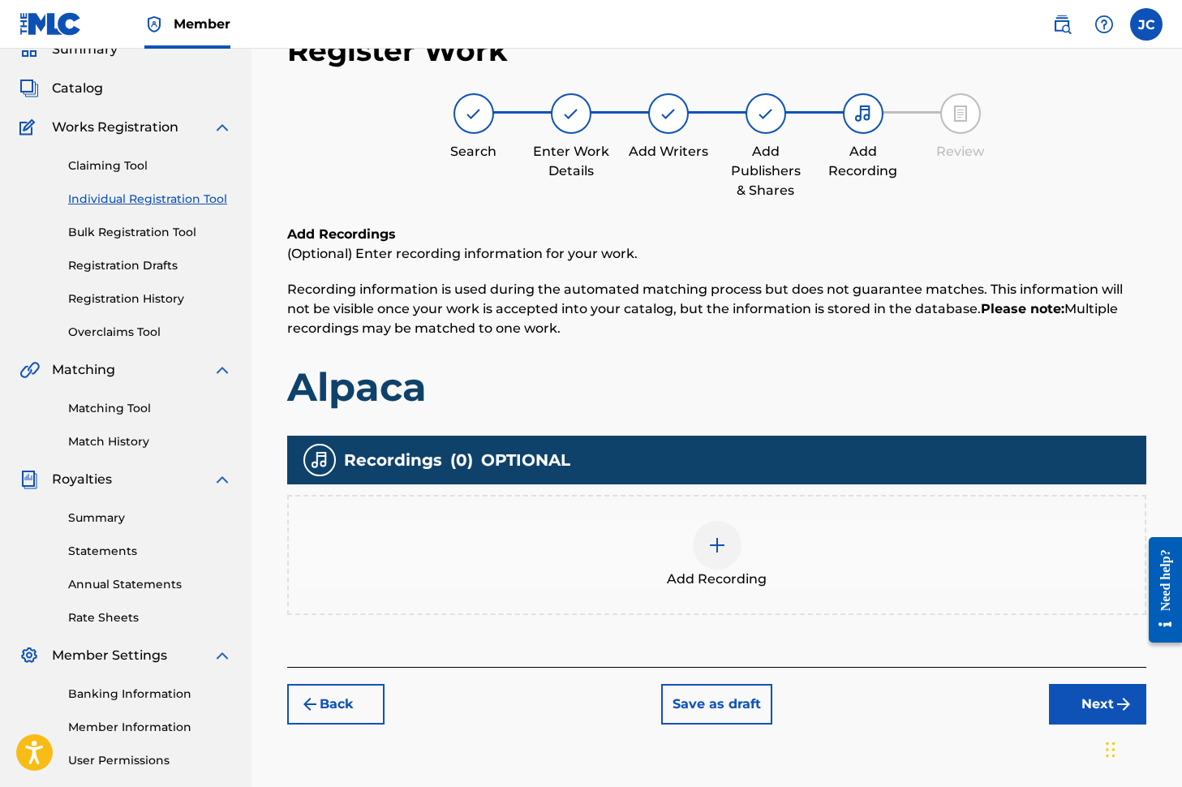
click at [719, 552] on img at bounding box center [716, 544] width 19 height 19
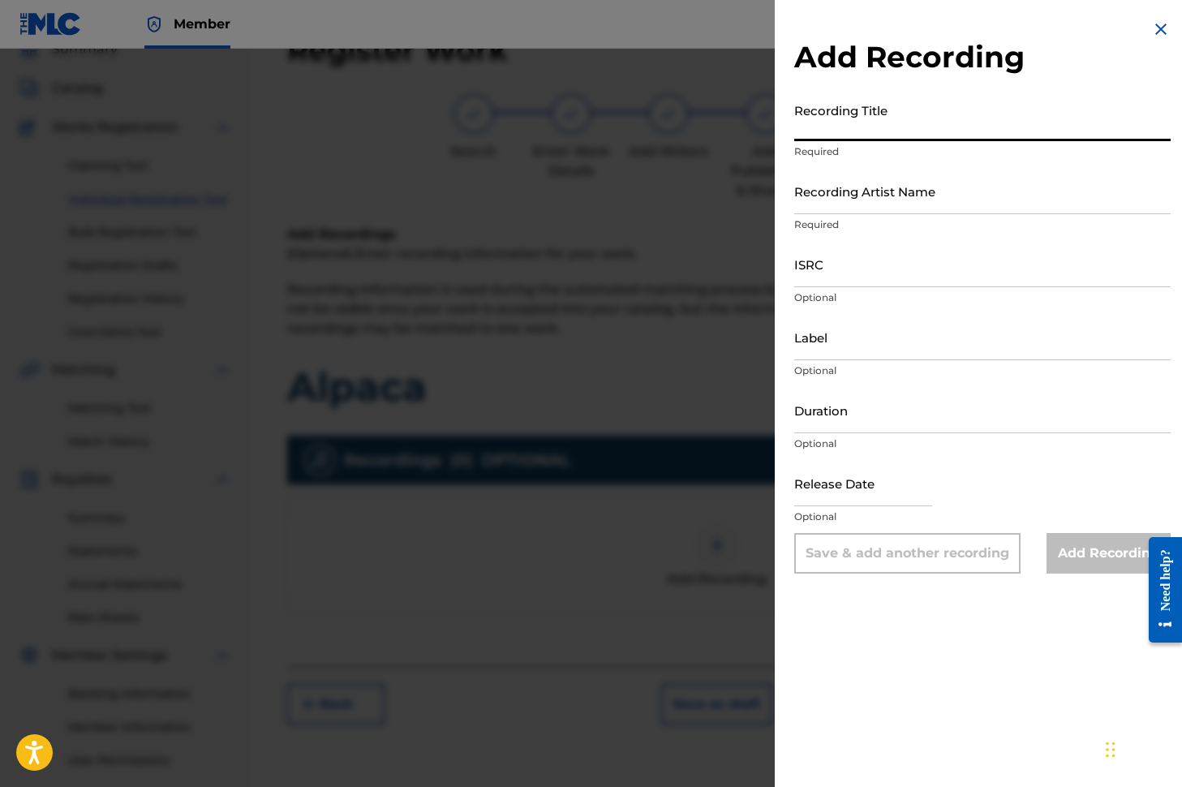
click at [842, 129] on input "Recording Title" at bounding box center [982, 118] width 376 height 46
type input "Alpaca"
click at [825, 210] on input "Recording Artist Name" at bounding box center [982, 191] width 376 height 46
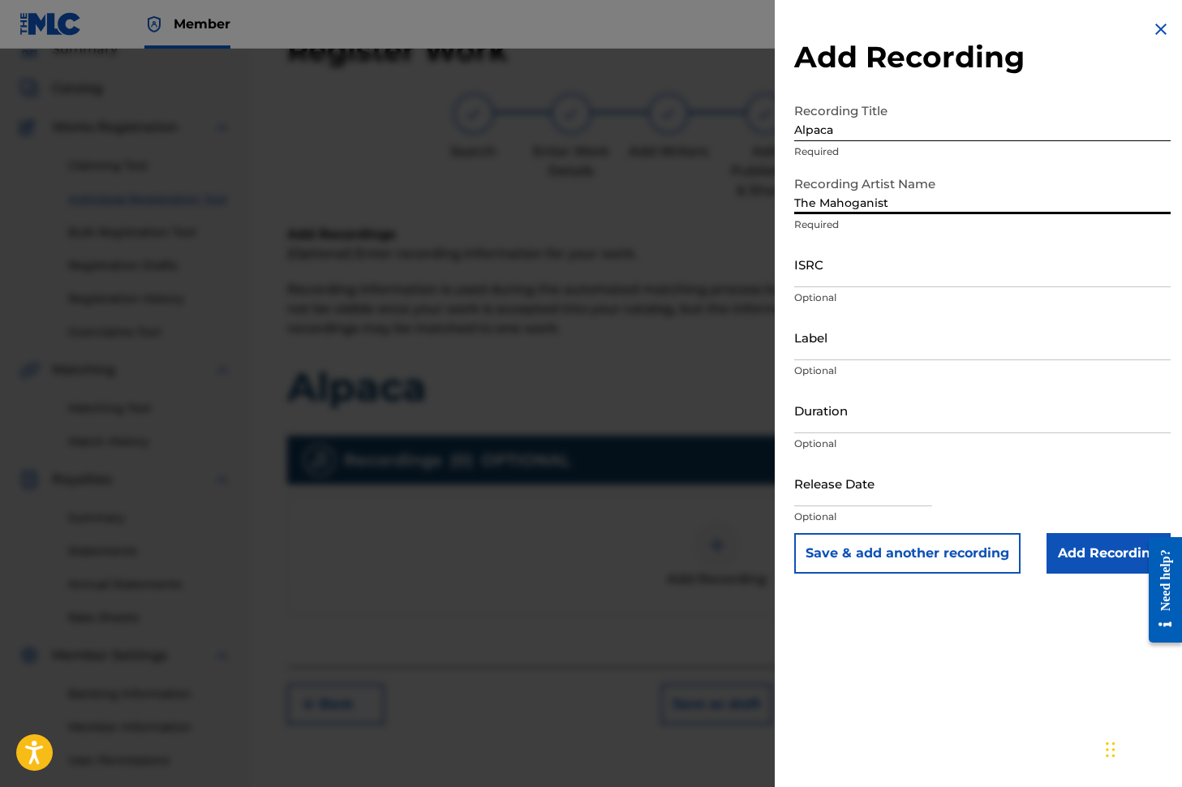
type input "The Mahoganist"
click at [822, 280] on input "ISRC" at bounding box center [982, 264] width 376 height 46
paste input "TCAJY2588751"
type input "TCAJY2588751"
click at [817, 355] on input "Label" at bounding box center [982, 337] width 376 height 46
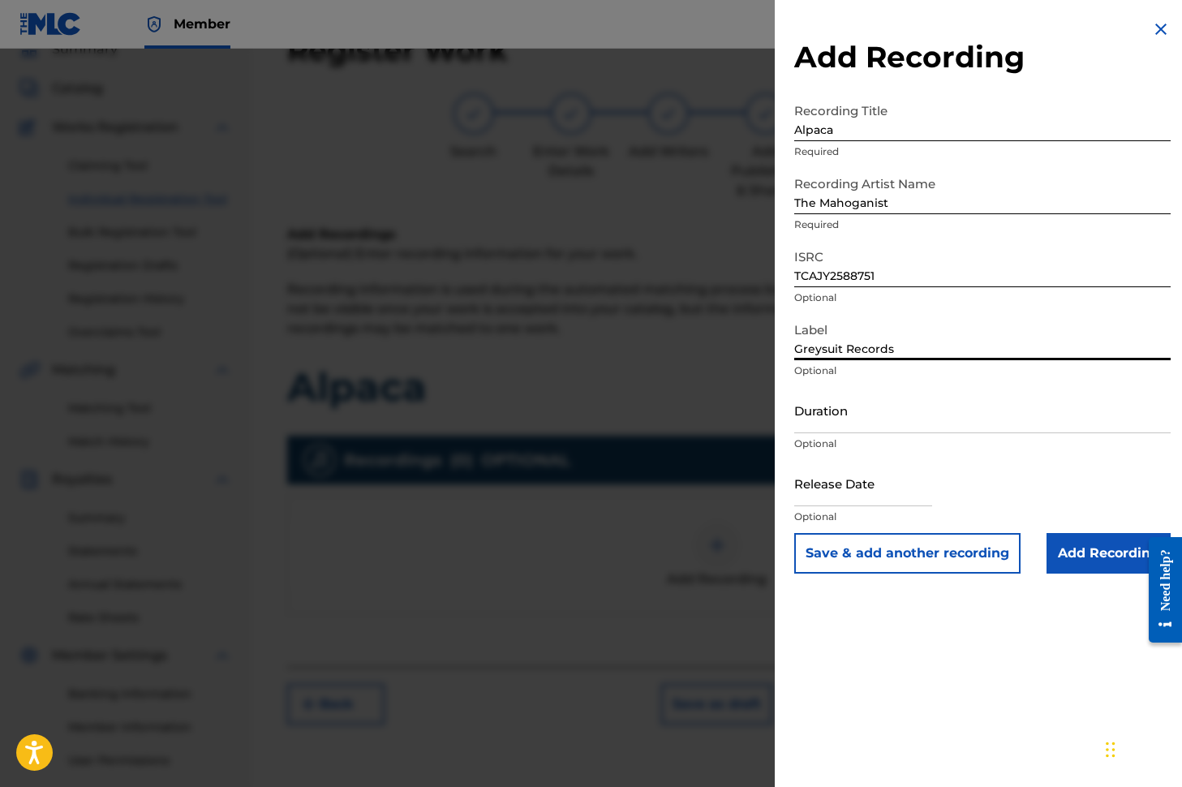
type input "Greysuit Records"
click at [810, 425] on input "Duration" at bounding box center [982, 410] width 376 height 46
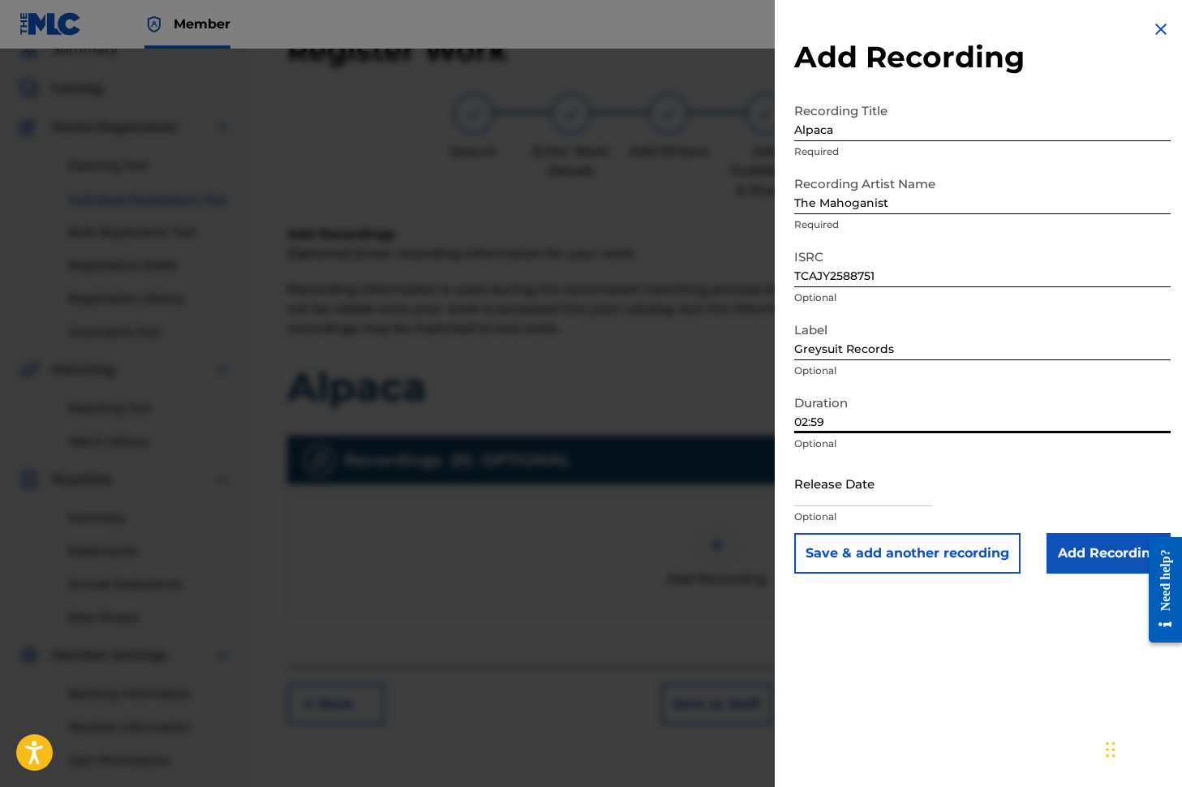
type input "02:59"
select select "7"
select select "2025"
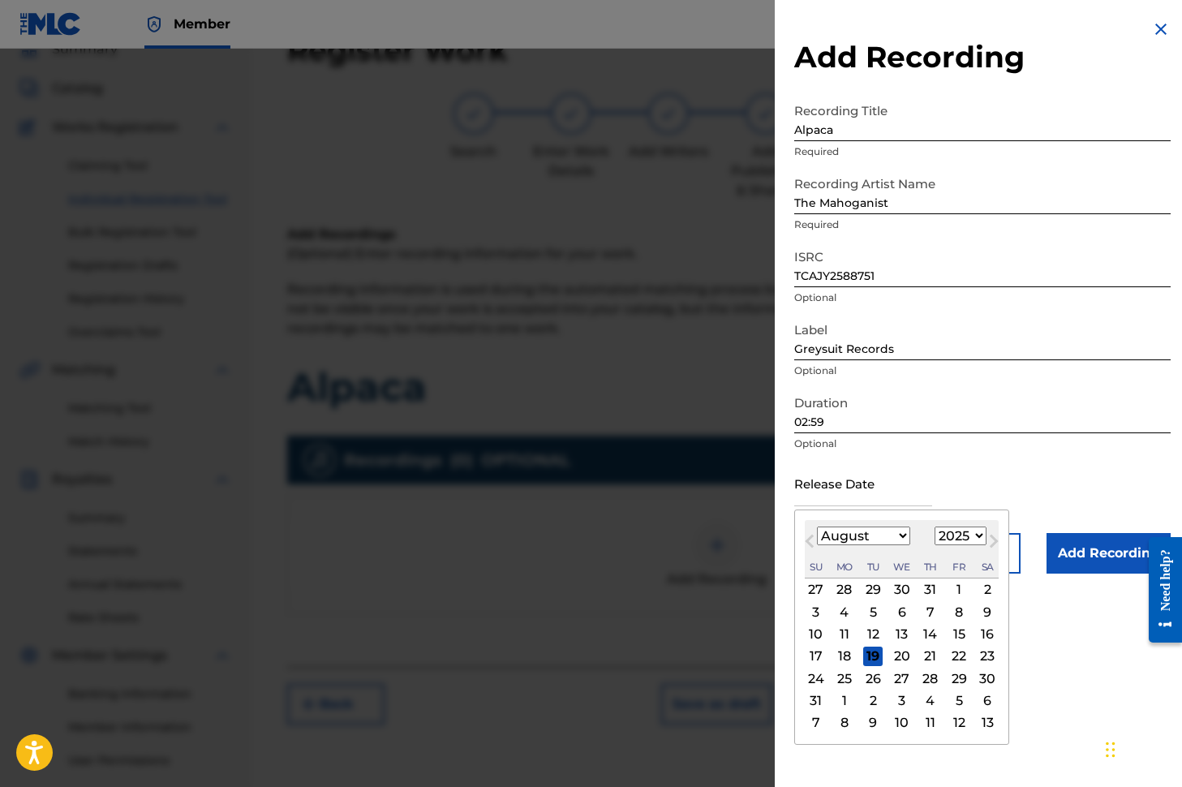
click at [815, 499] on input "text" at bounding box center [863, 483] width 138 height 46
click at [992, 540] on span "Next Month" at bounding box center [992, 543] width 0 height 24
select select "8"
click at [955, 607] on div "12" at bounding box center [958, 611] width 19 height 19
type input "[DATE]"
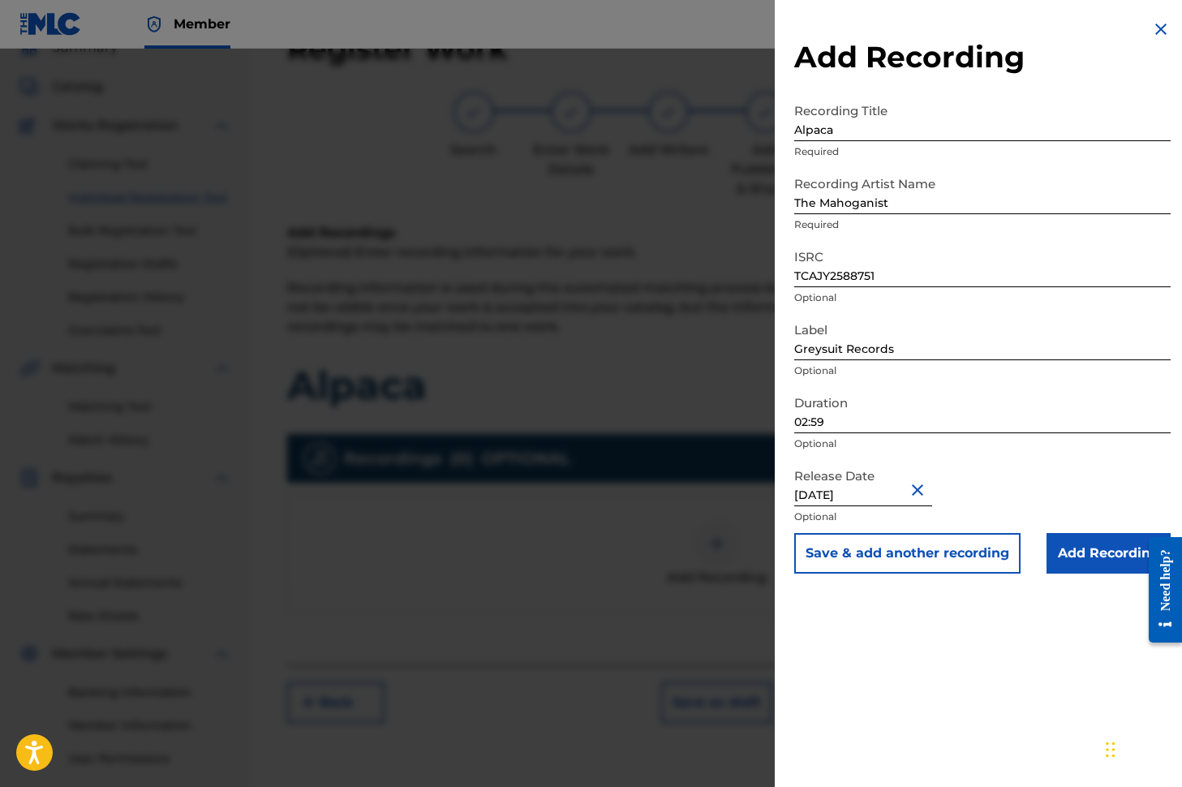
scroll to position [76, 0]
click at [1088, 552] on input "Add Recording" at bounding box center [1108, 553] width 124 height 41
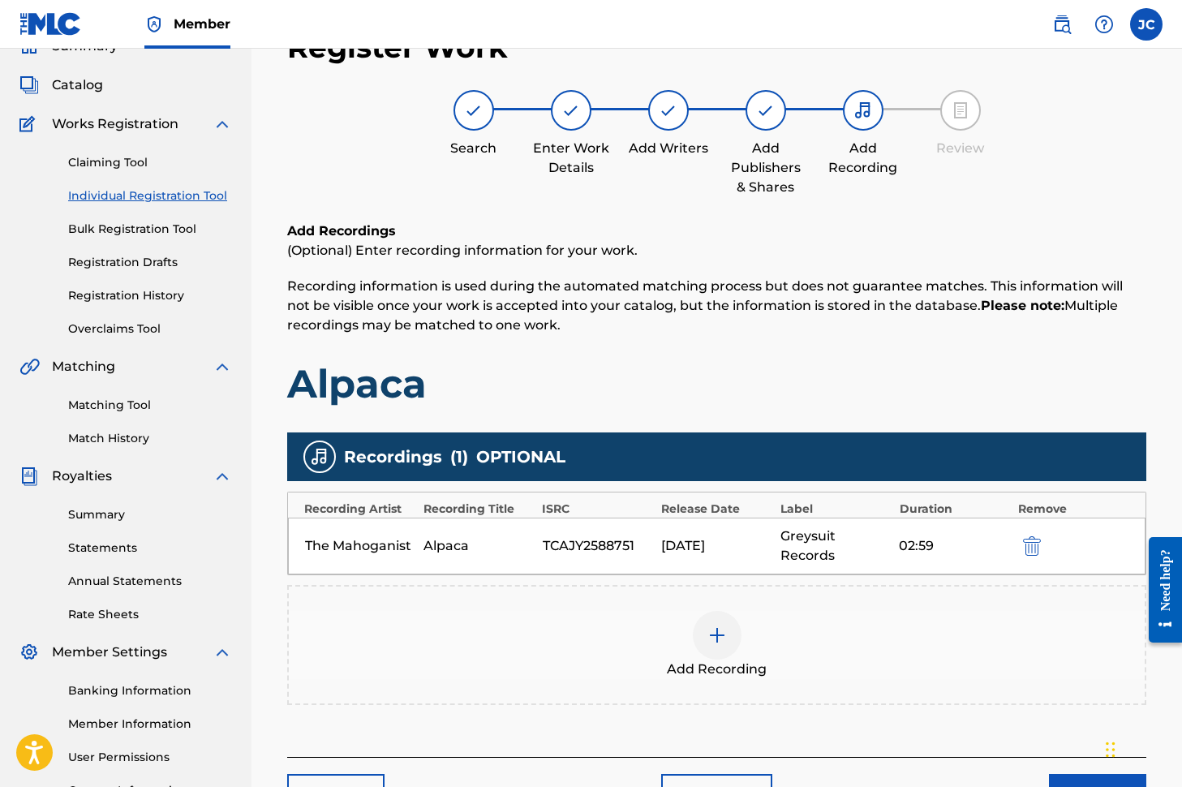
scroll to position [219, 0]
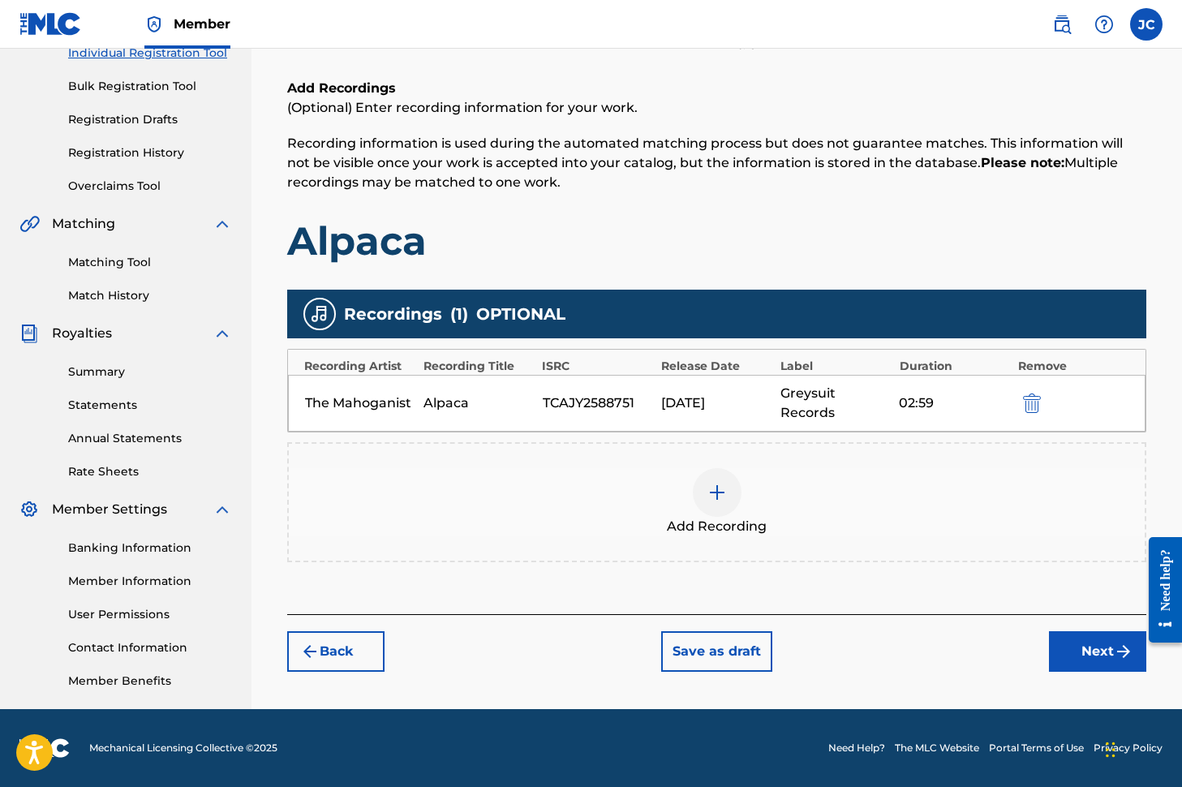
click at [1074, 656] on button "Next" at bounding box center [1097, 651] width 97 height 41
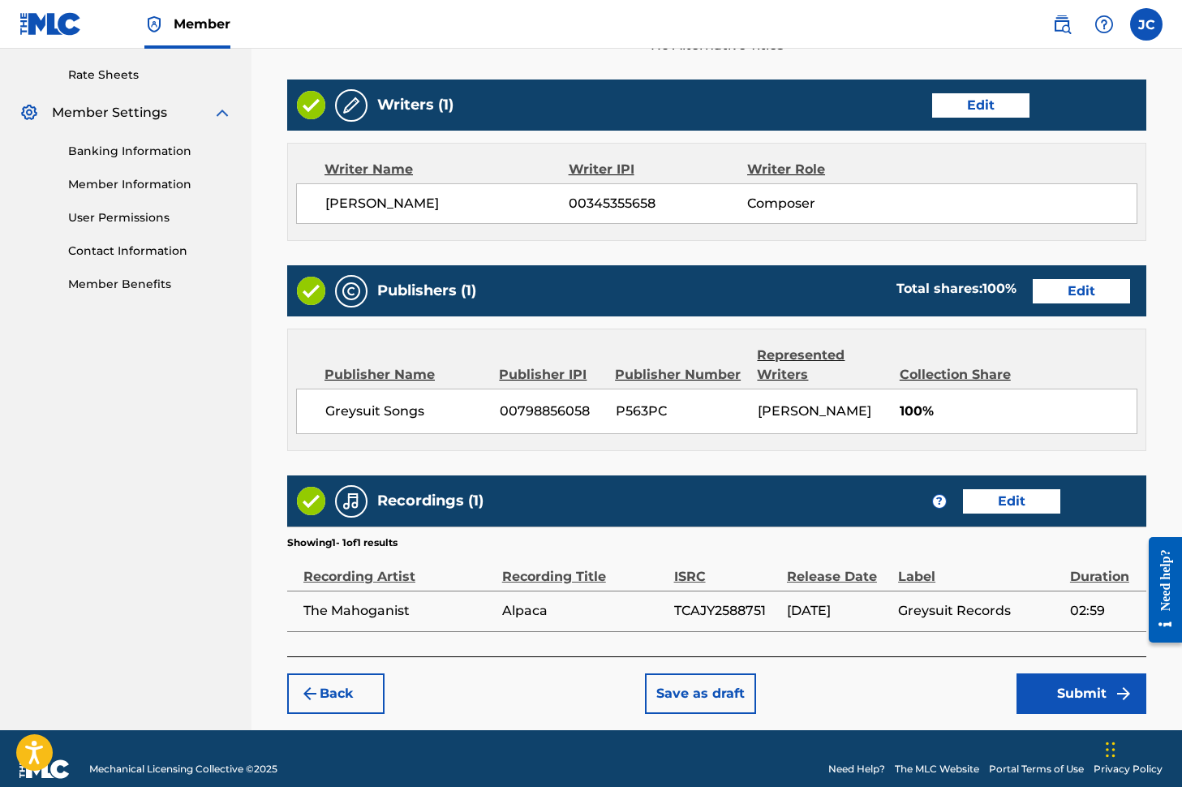
scroll to position [656, 0]
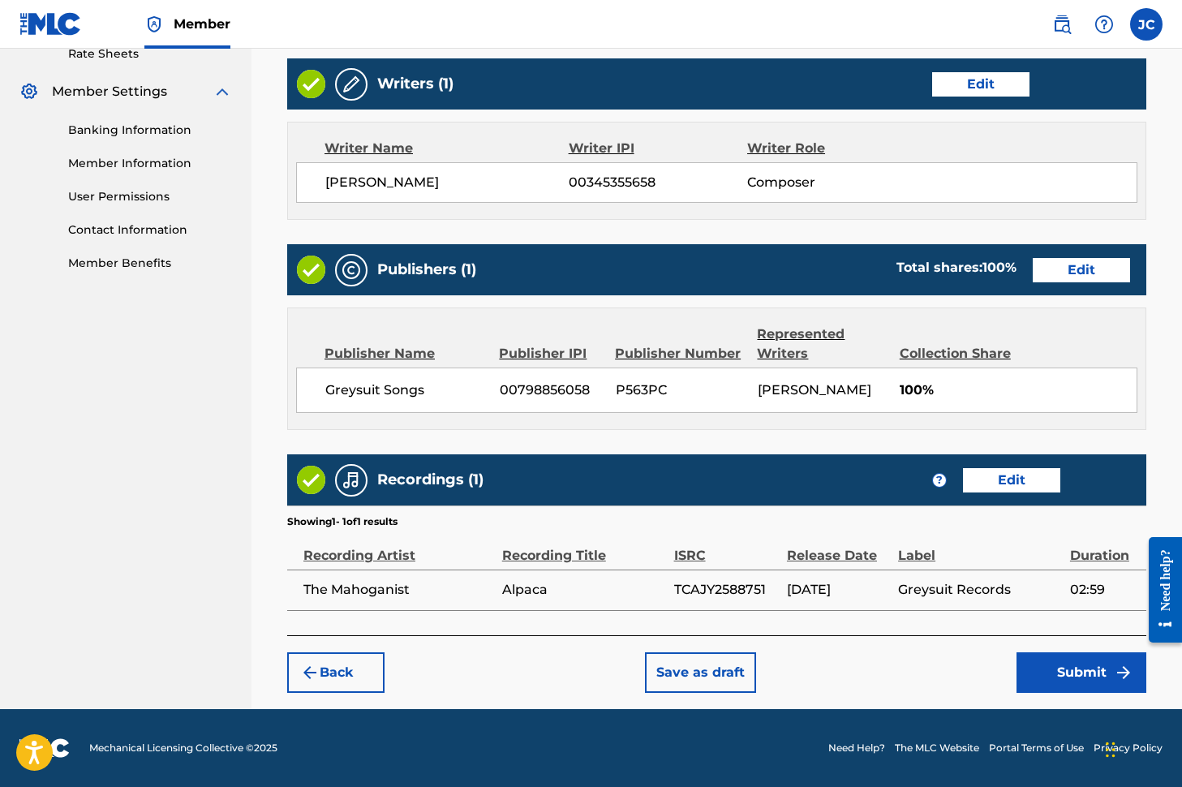
click at [1054, 670] on button "Submit" at bounding box center [1081, 672] width 130 height 41
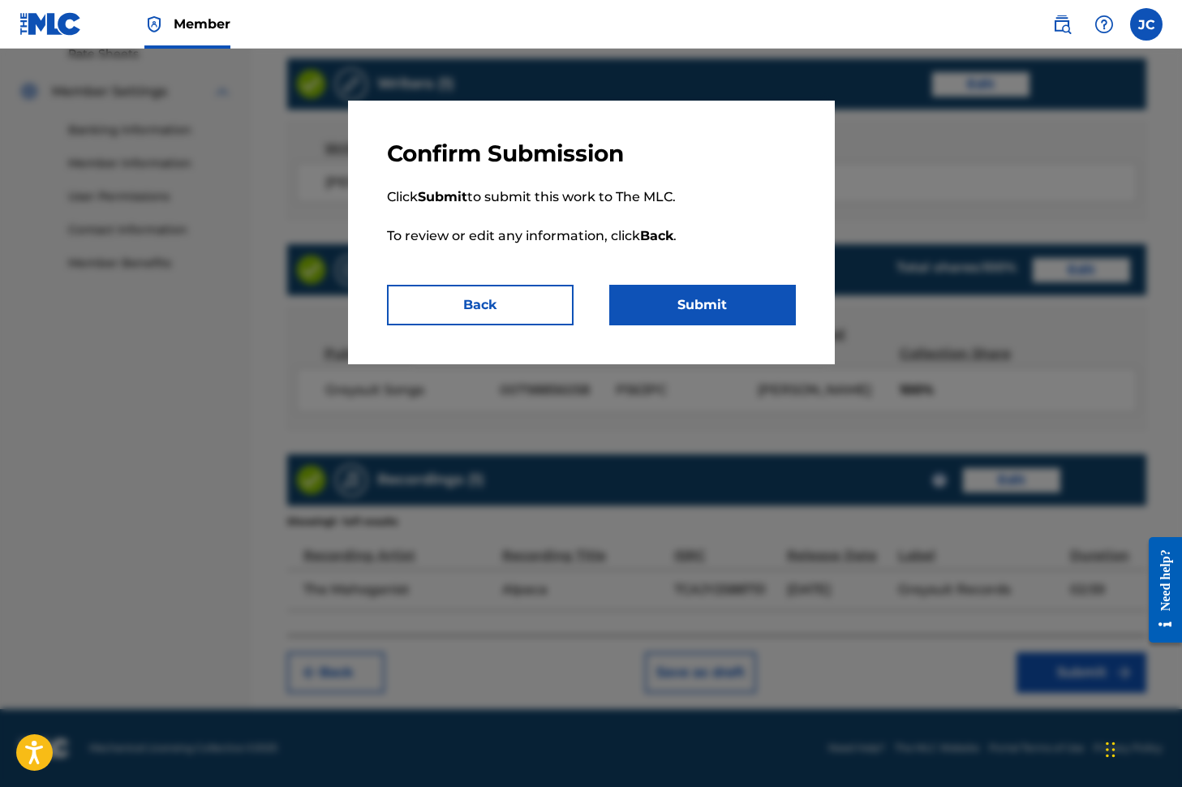
click at [695, 309] on button "Submit" at bounding box center [702, 305] width 187 height 41
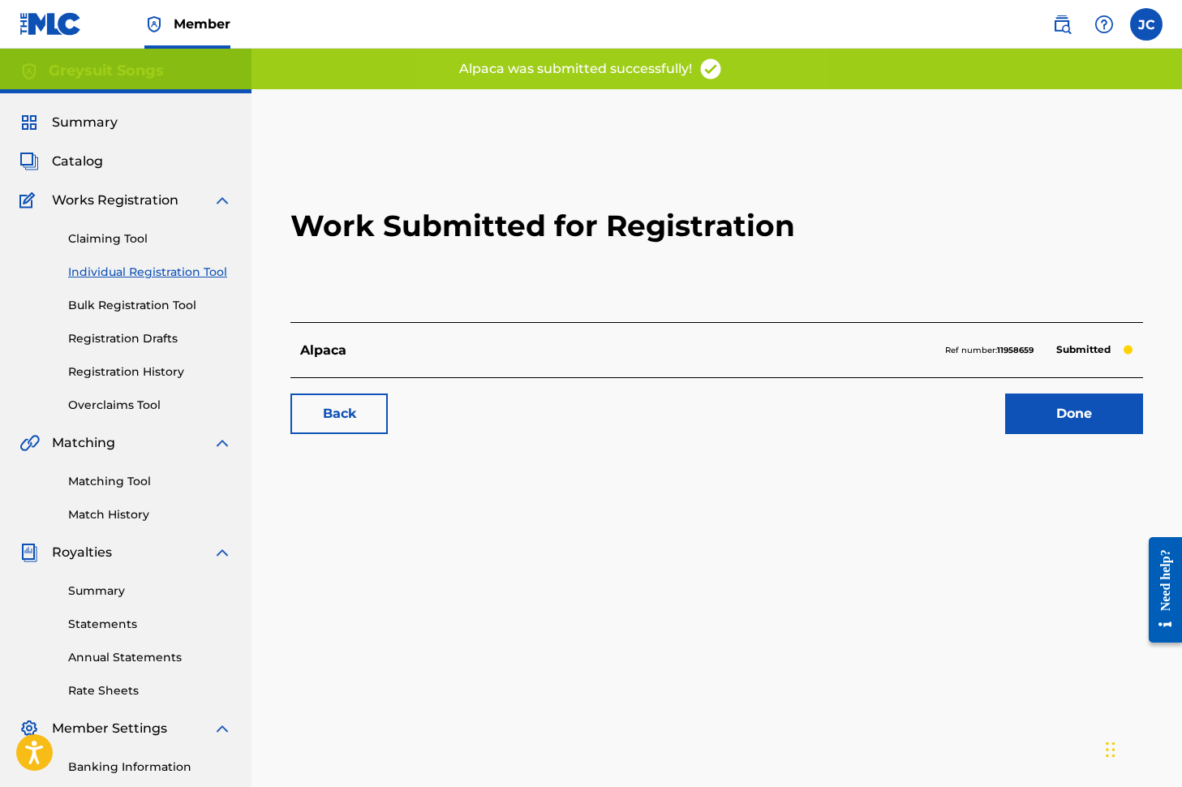
click at [1025, 411] on link "Done" at bounding box center [1074, 413] width 138 height 41
